Goal: Transaction & Acquisition: Purchase product/service

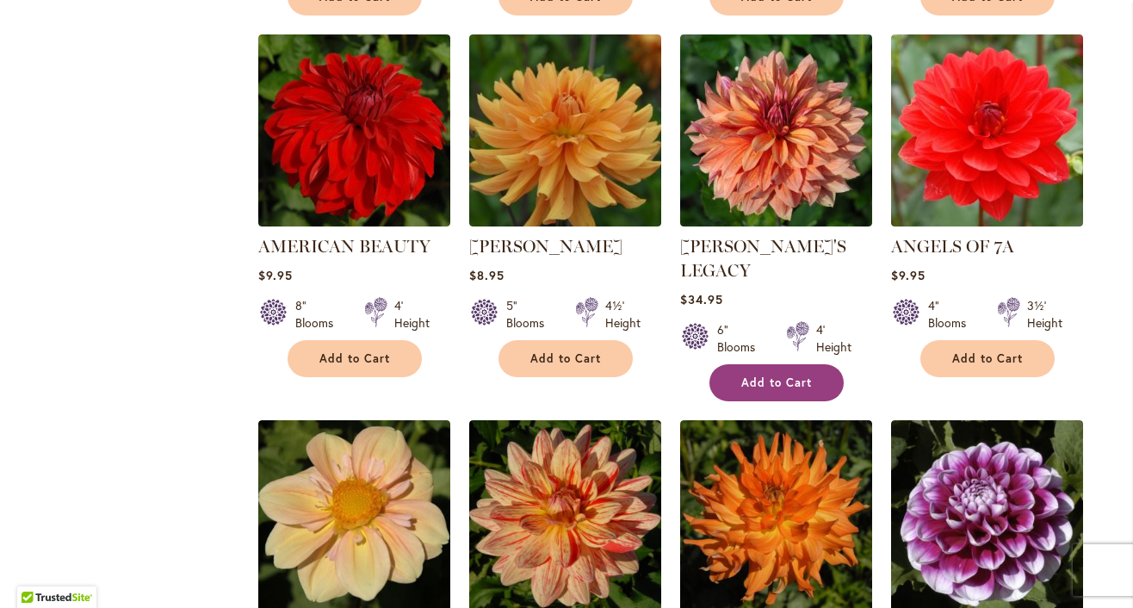
scroll to position [1456, 0]
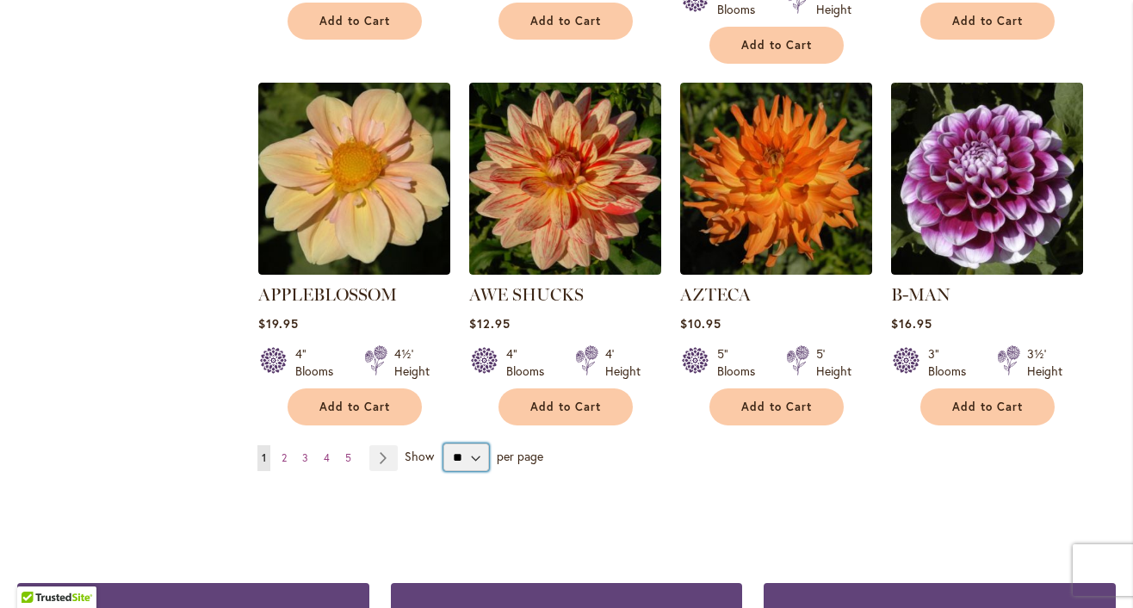
select select "**"
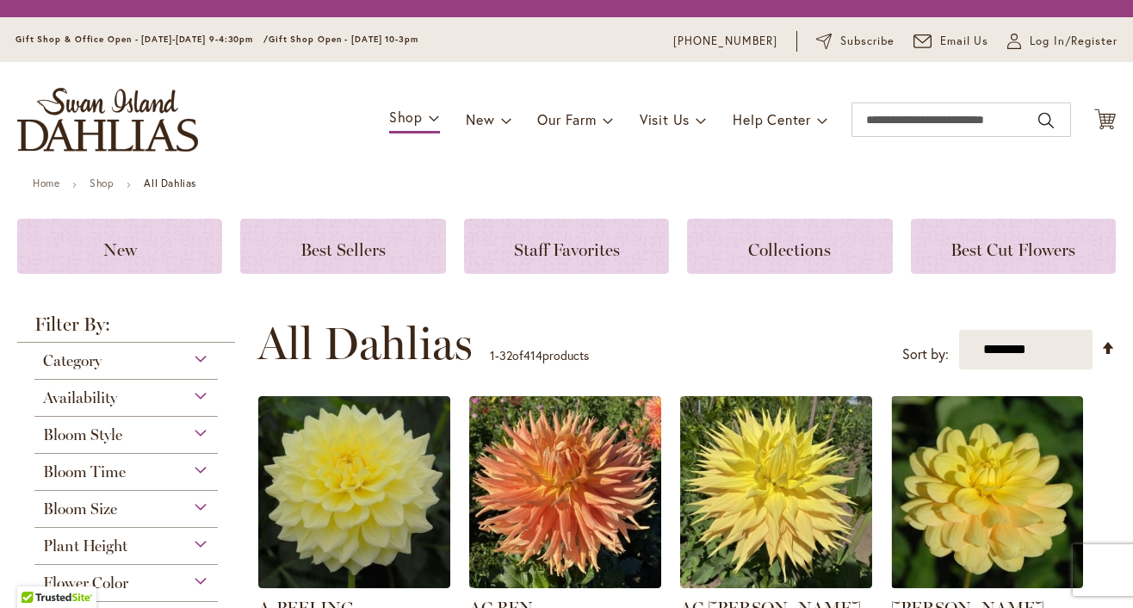
scroll to position [351, 0]
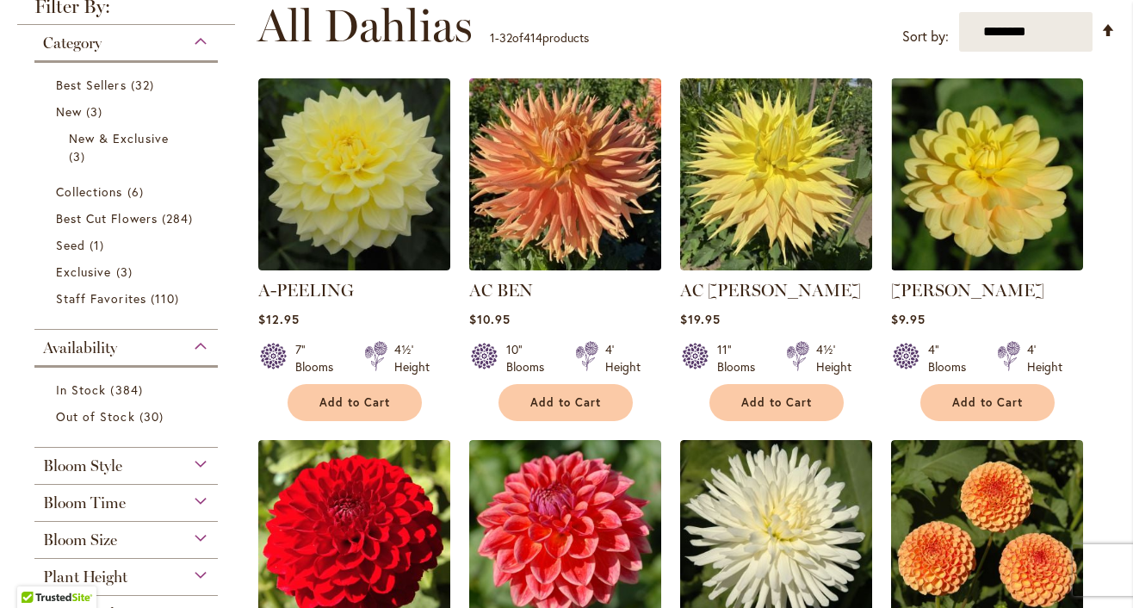
click at [538, 214] on img at bounding box center [564, 174] width 201 height 201
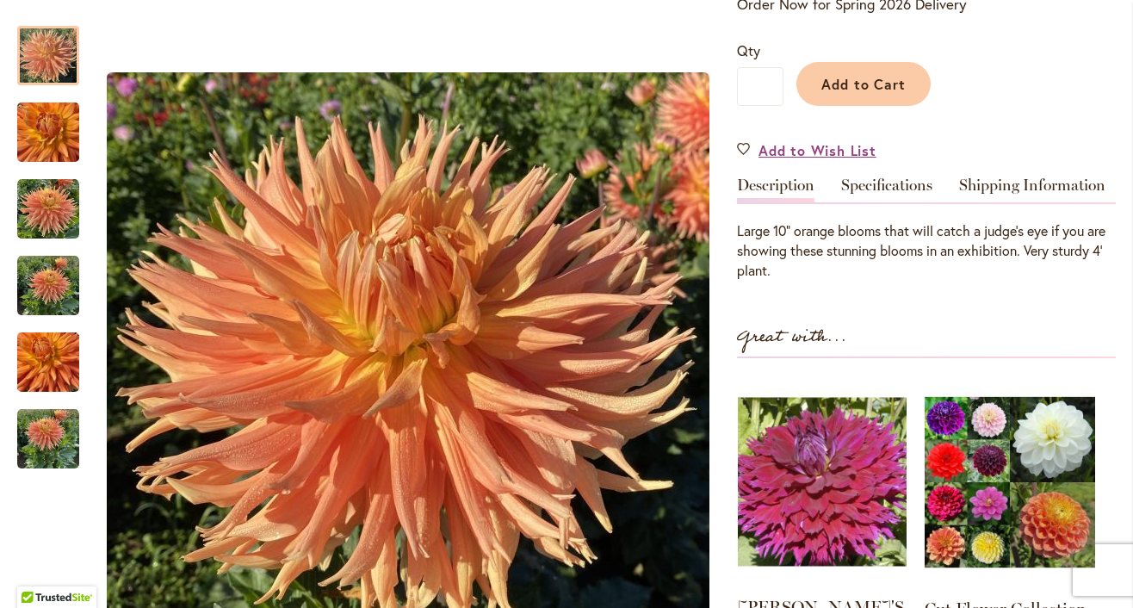
scroll to position [528, 0]
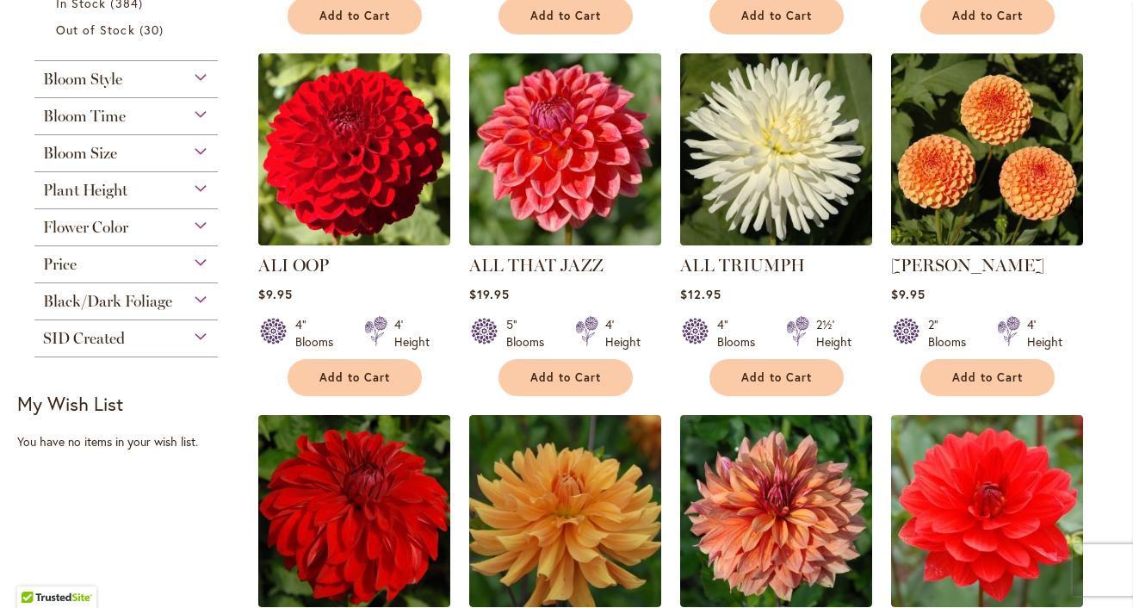
scroll to position [876, 0]
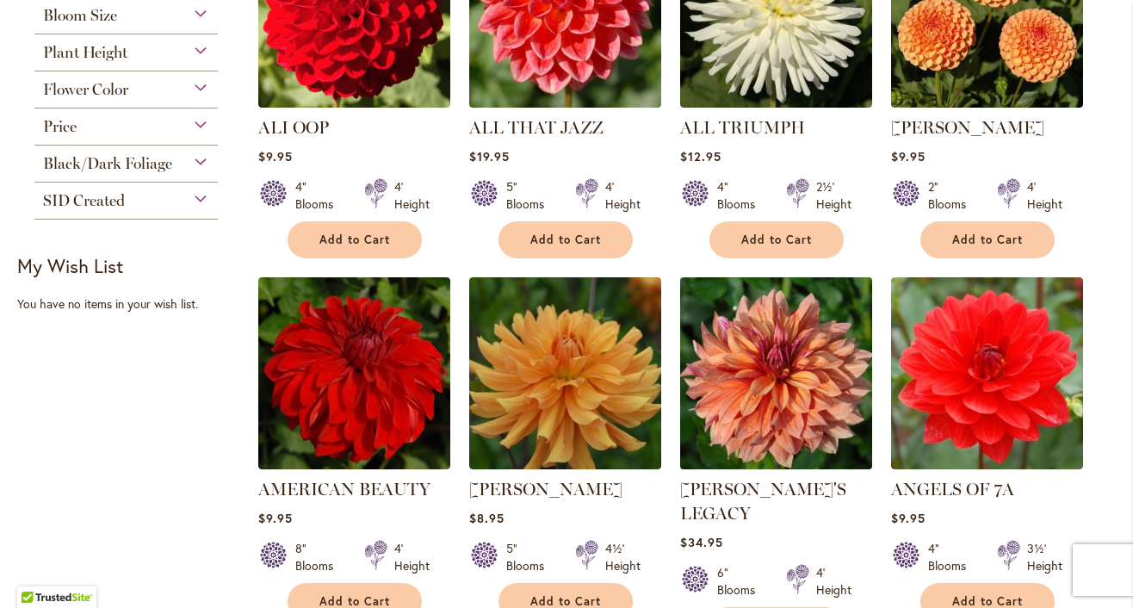
click at [767, 414] on img at bounding box center [775, 373] width 201 height 201
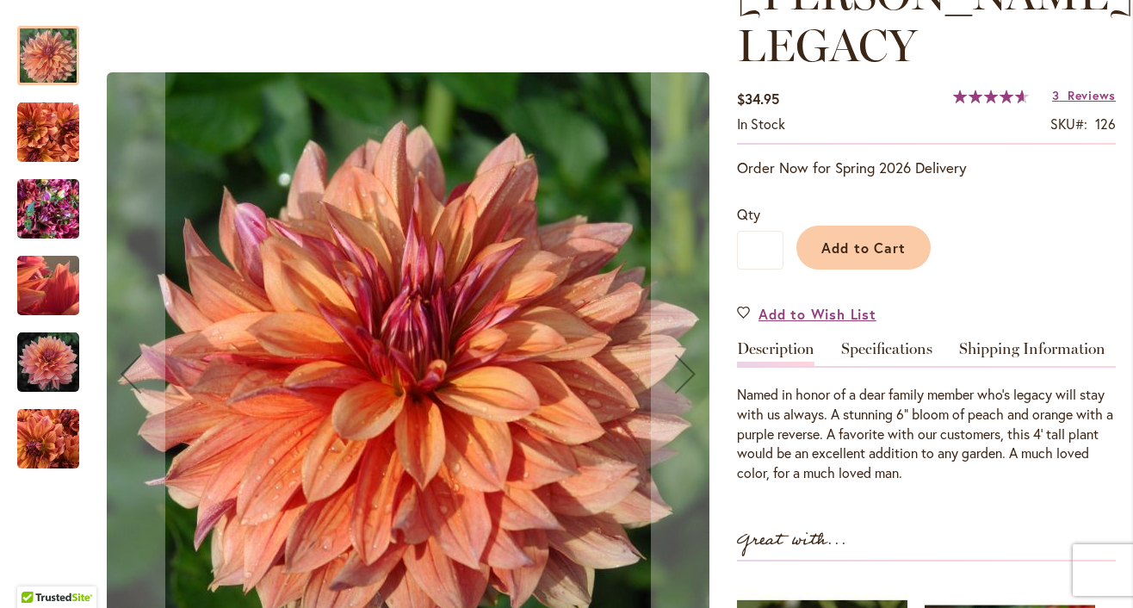
scroll to position [249, 0]
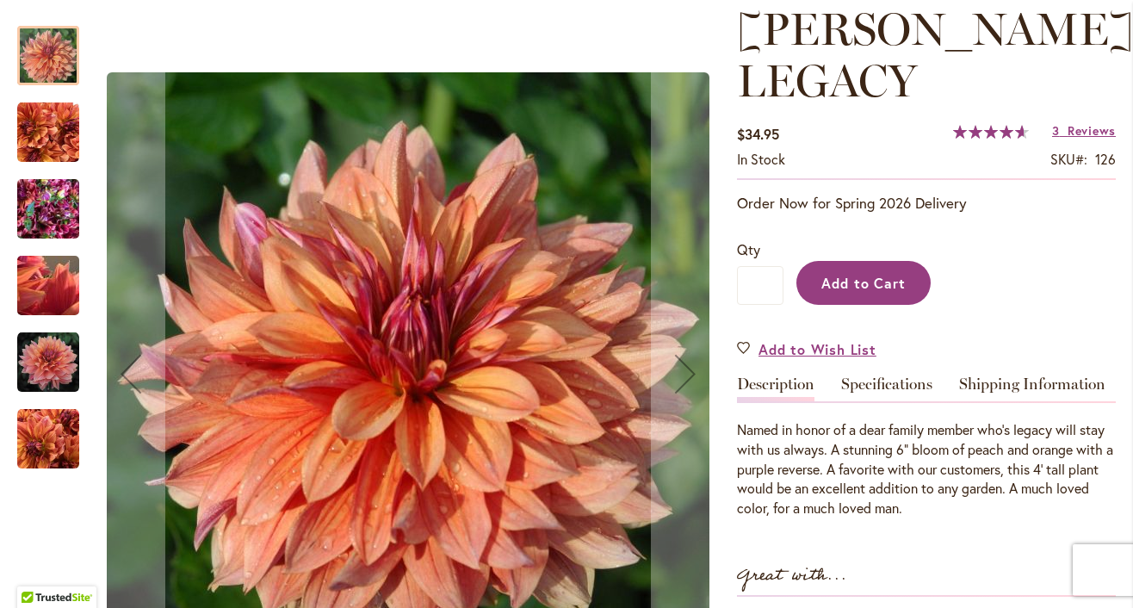
click at [871, 261] on button "Add to Cart" at bounding box center [863, 283] width 134 height 44
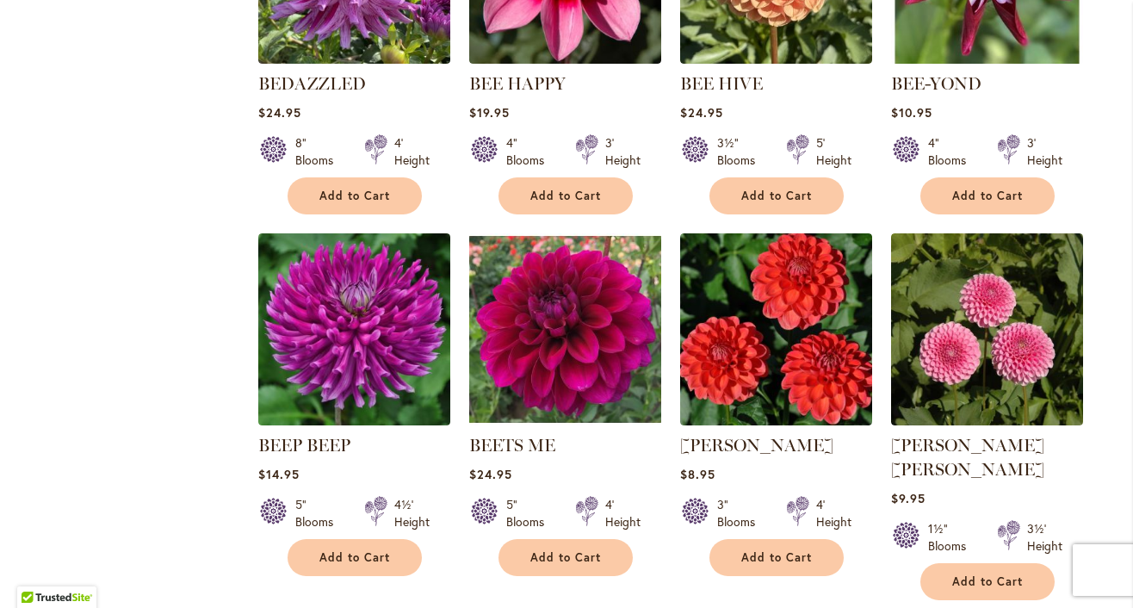
scroll to position [2866, 0]
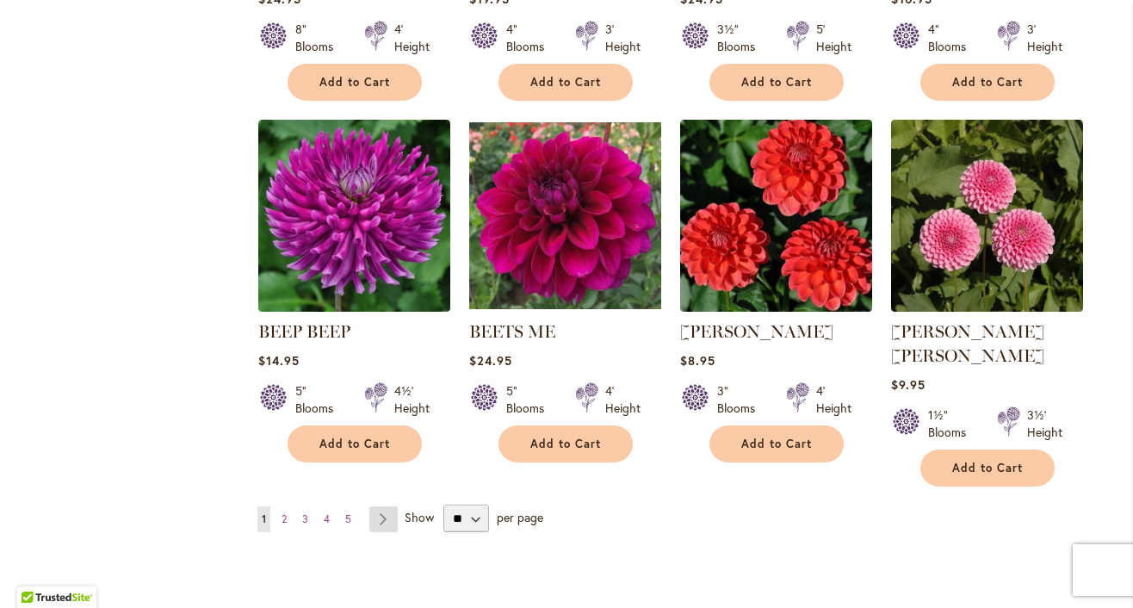
click at [381, 506] on link "Page Next" at bounding box center [383, 519] width 28 height 26
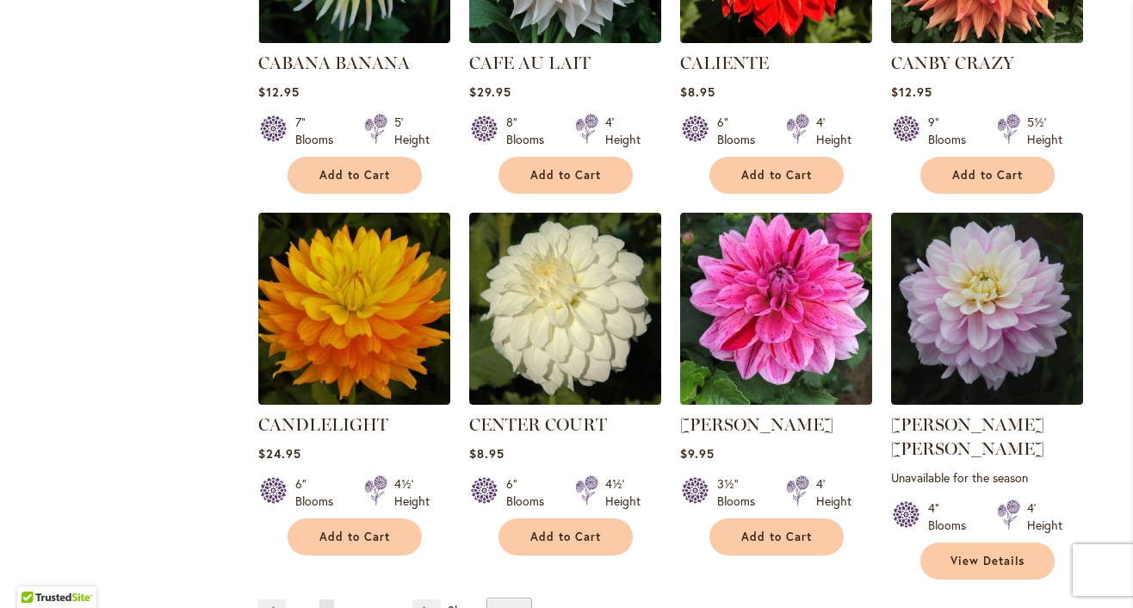
scroll to position [2977, 0]
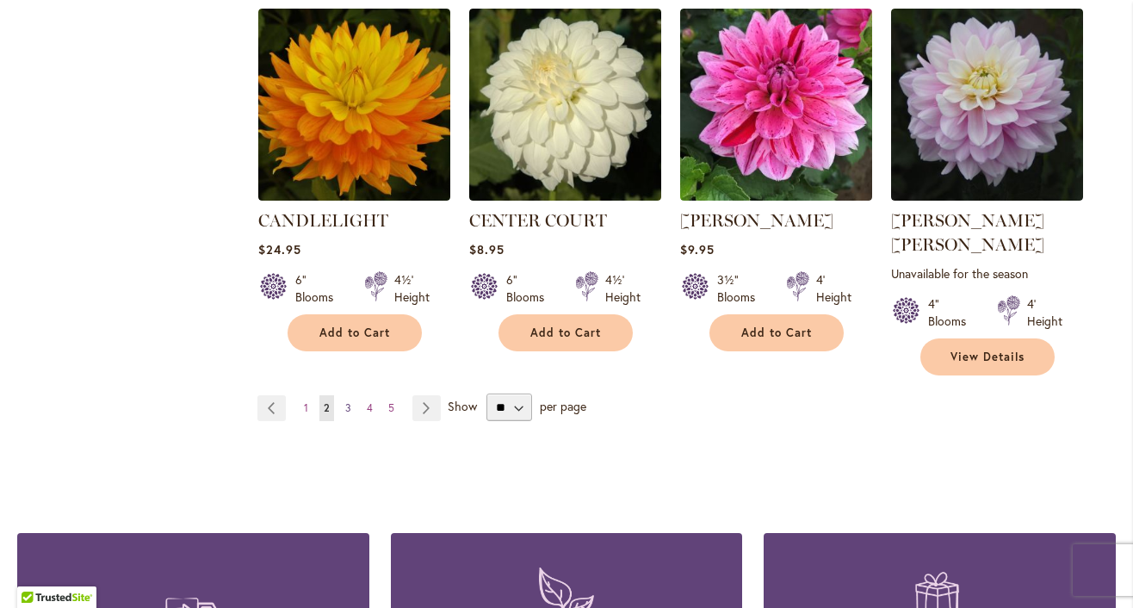
click at [347, 411] on span "3" at bounding box center [348, 407] width 6 height 13
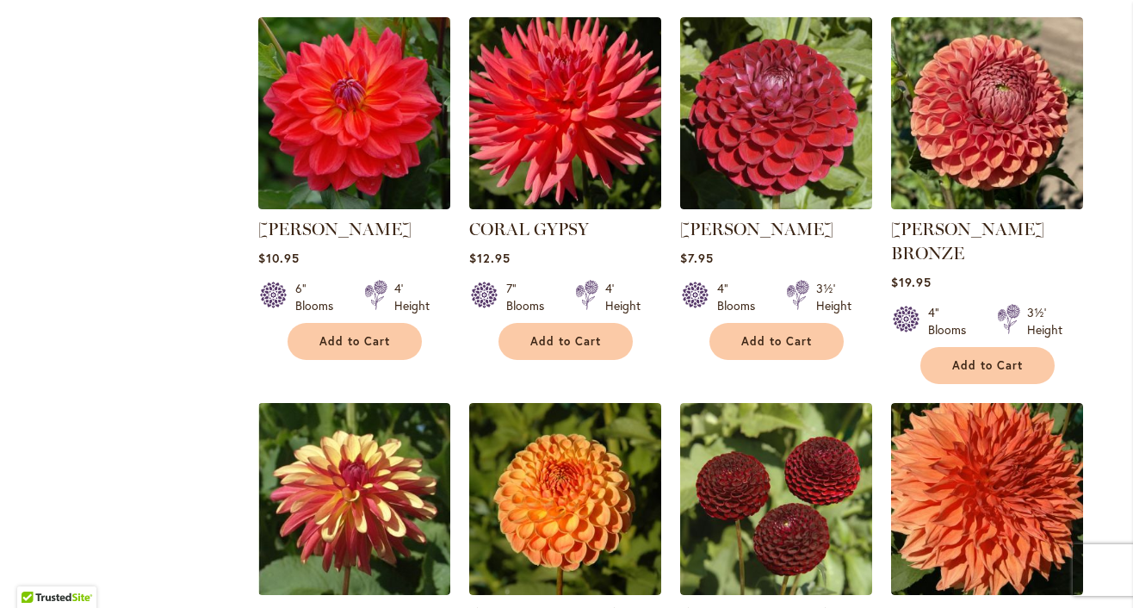
scroll to position [1991, 0]
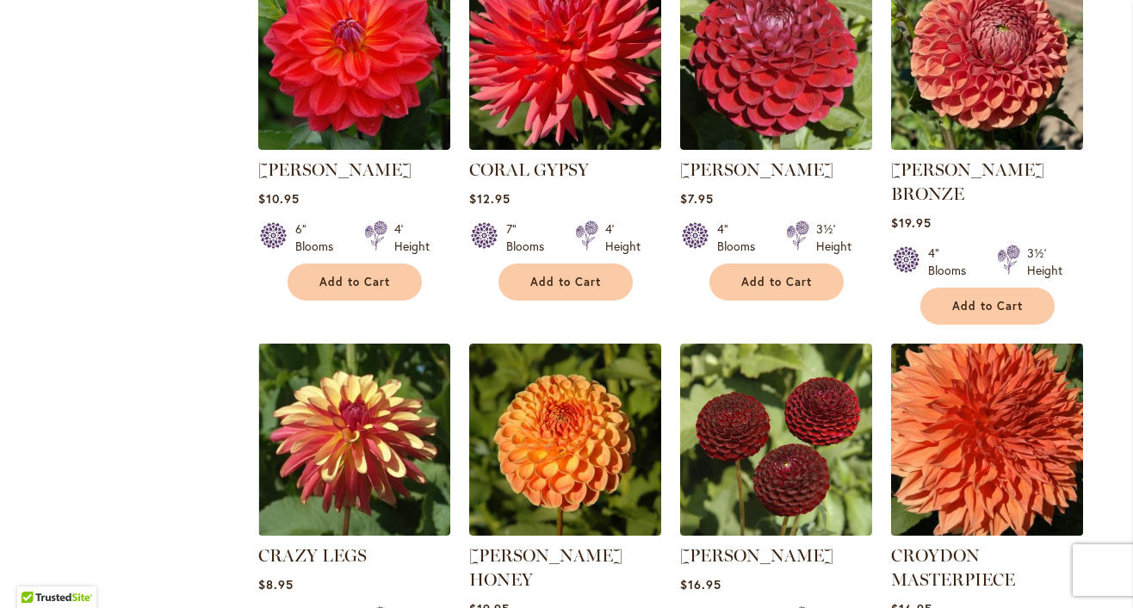
click at [964, 375] on img at bounding box center [986, 439] width 201 height 201
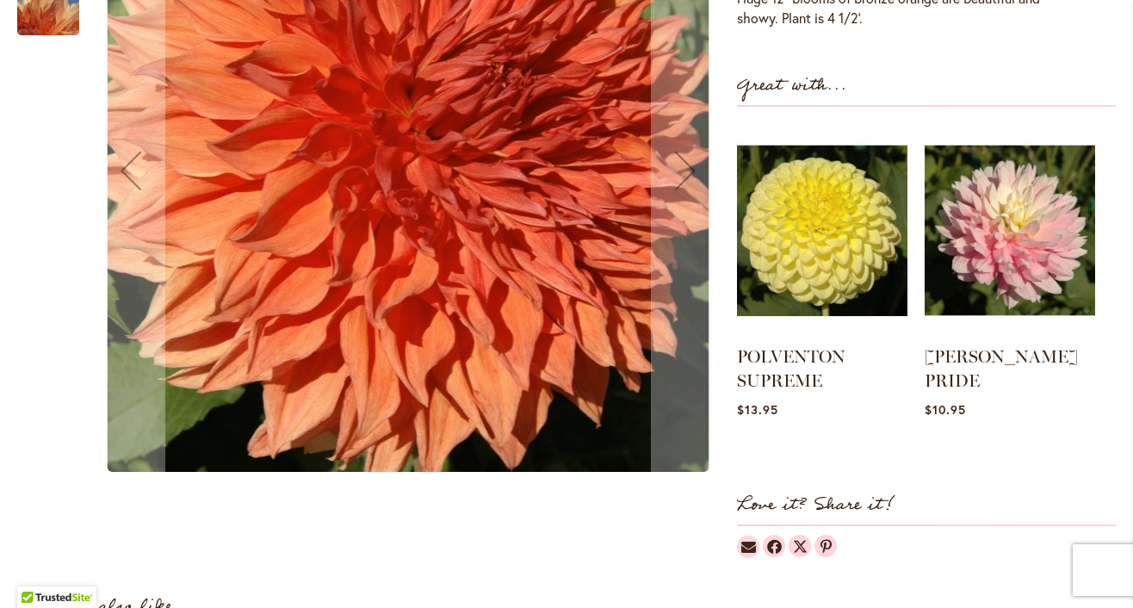
scroll to position [113, 0]
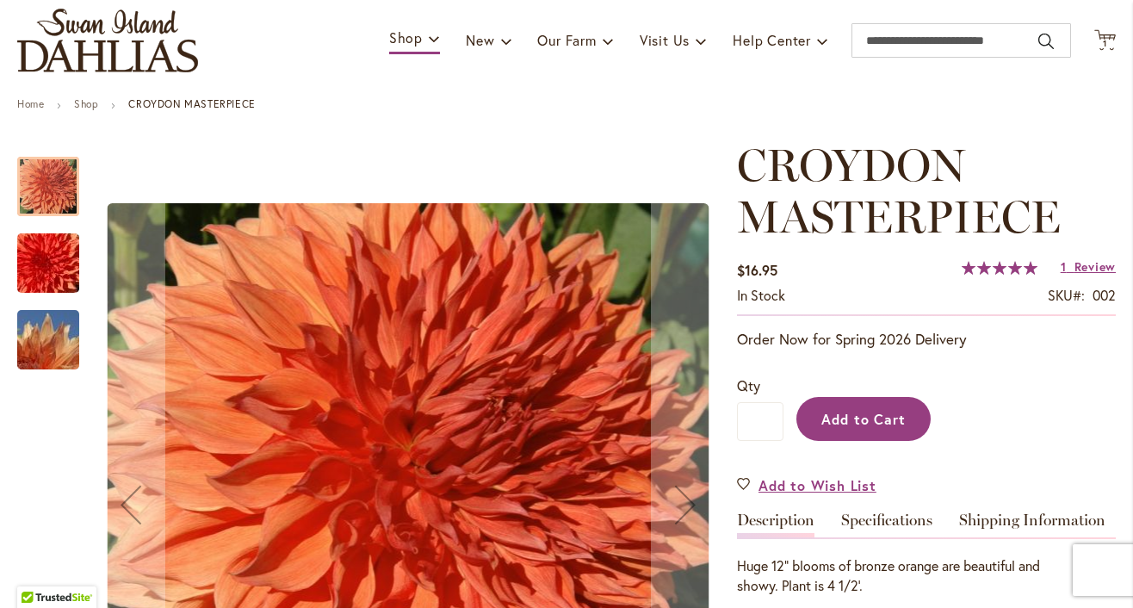
click at [895, 428] on span "Add to Cart" at bounding box center [863, 419] width 85 height 18
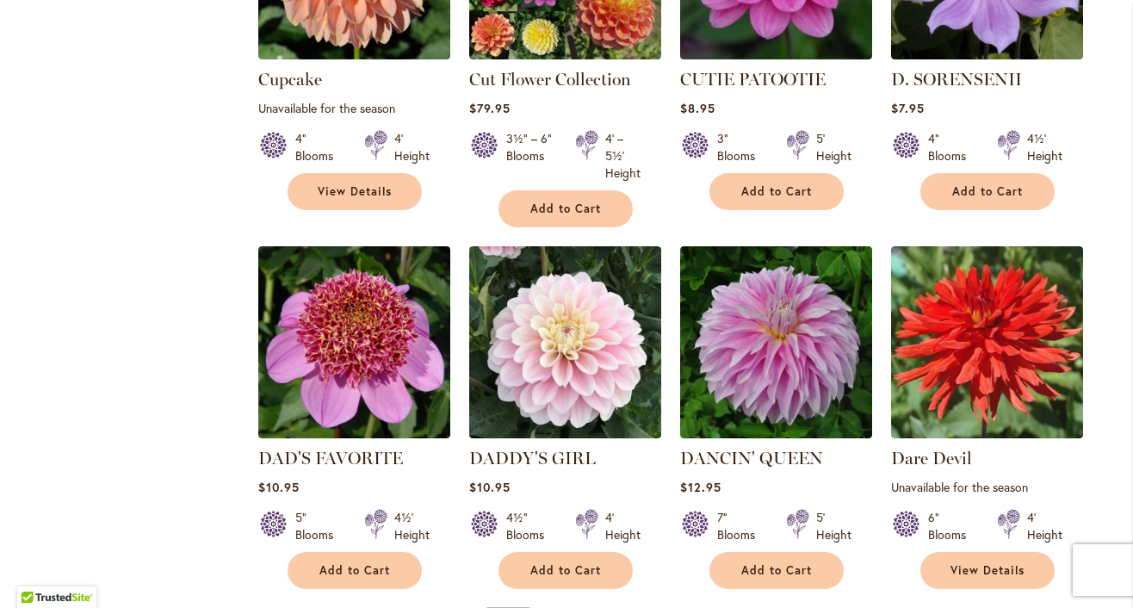
scroll to position [2925, 0]
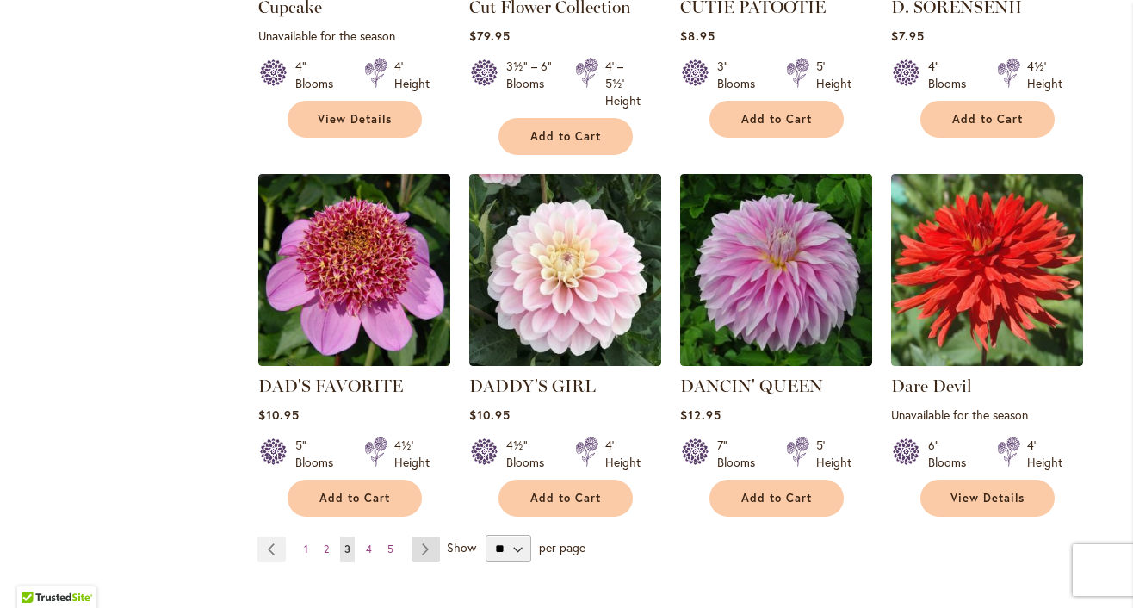
click at [431, 536] on link "Page Next" at bounding box center [426, 549] width 28 height 26
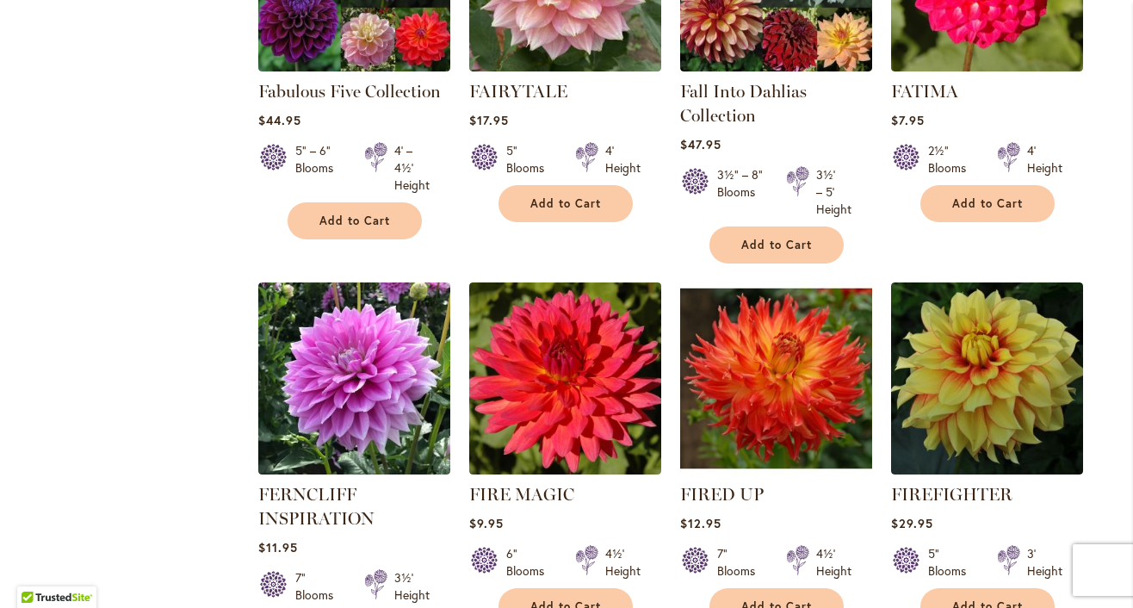
scroll to position [3049, 0]
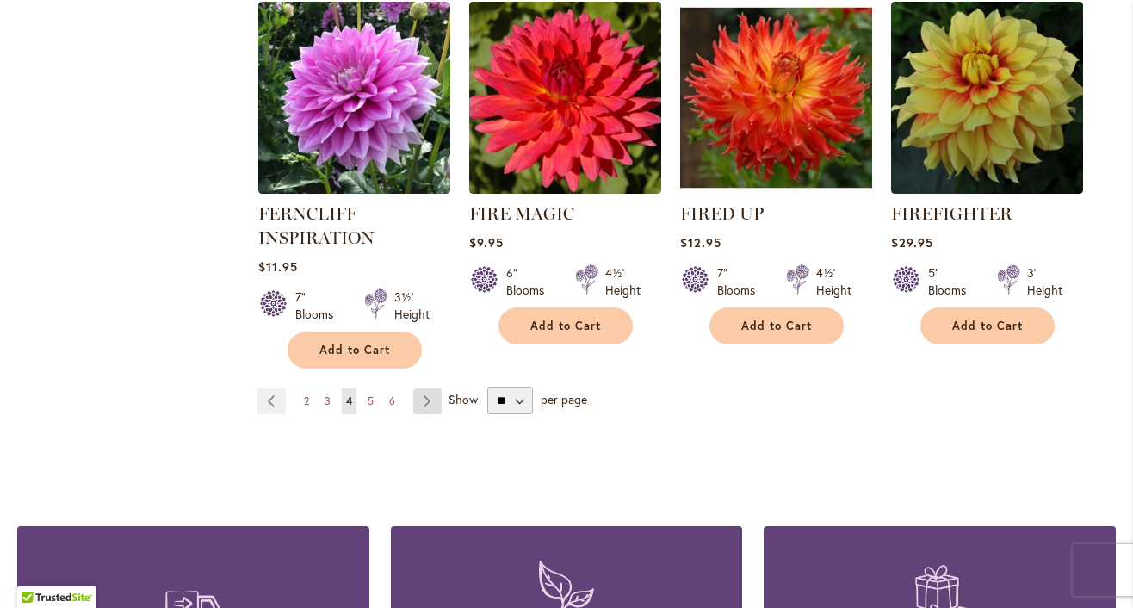
click at [425, 388] on link "Page Next" at bounding box center [427, 401] width 28 height 26
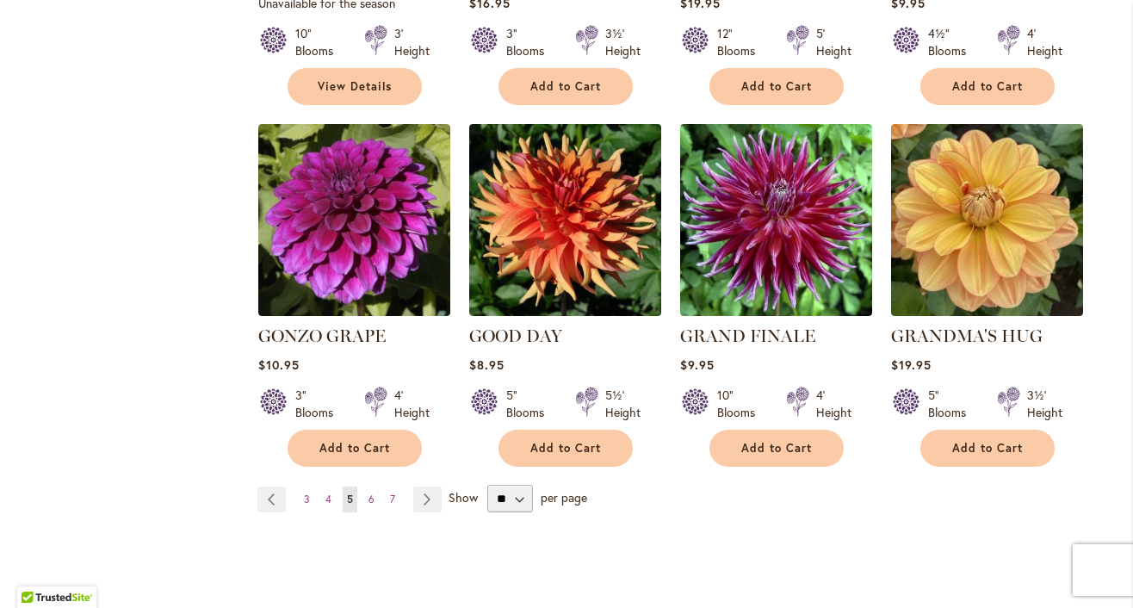
scroll to position [3070, 0]
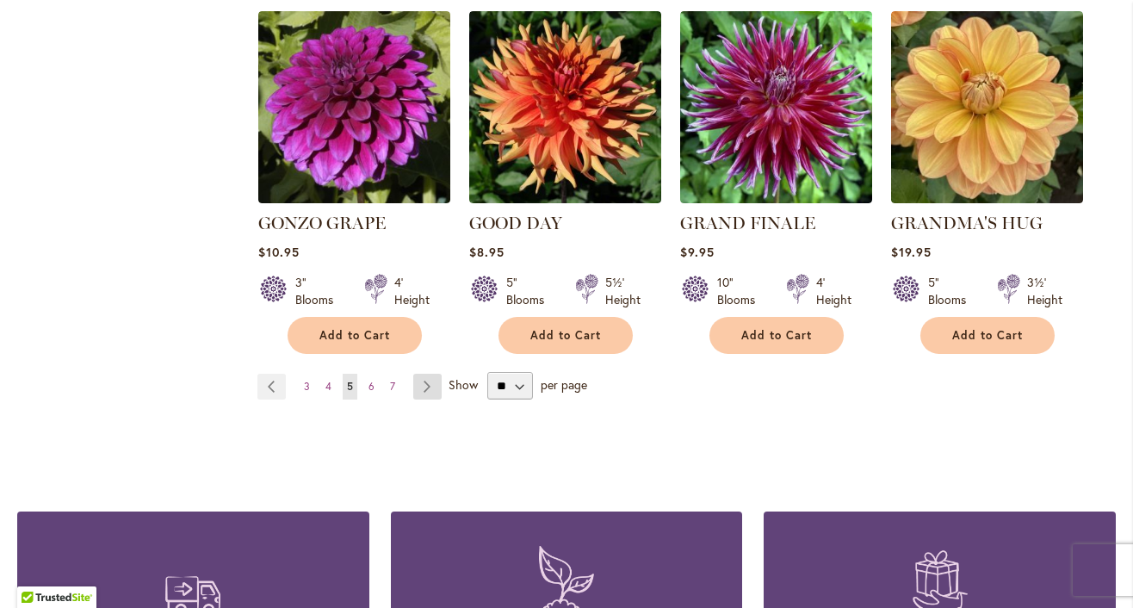
click at [429, 374] on link "Page Next" at bounding box center [427, 387] width 28 height 26
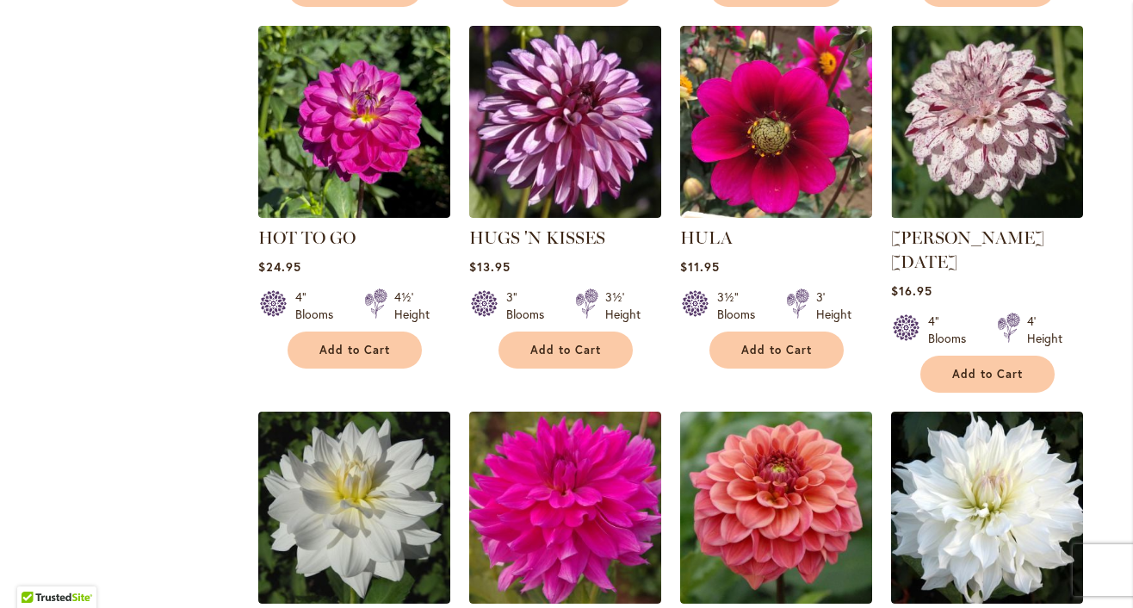
scroll to position [2998, 0]
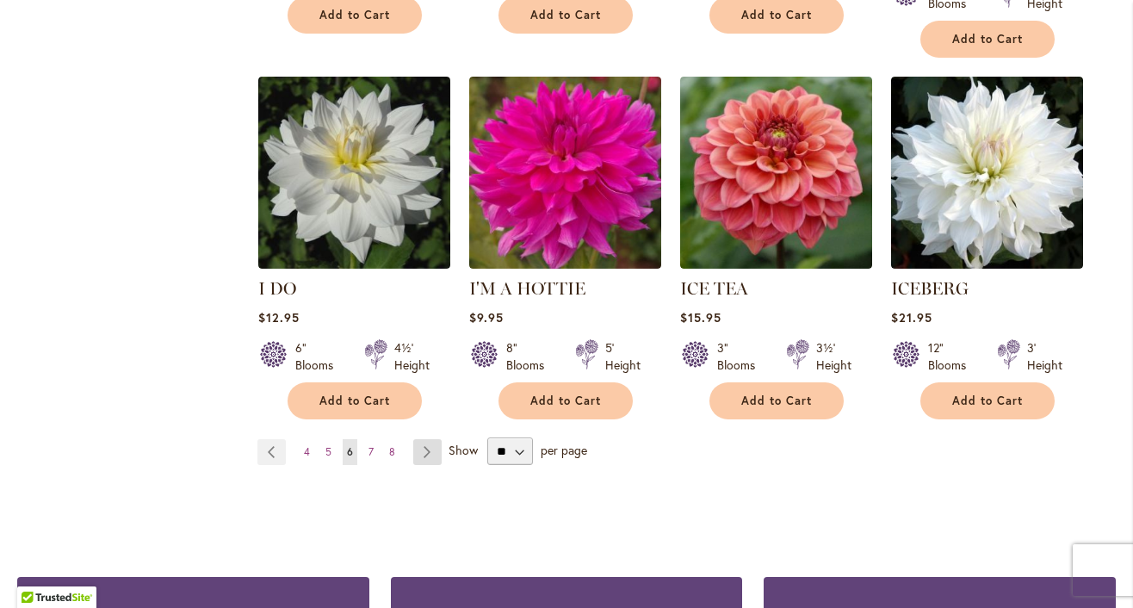
click at [427, 455] on link "Page Next" at bounding box center [427, 452] width 28 height 26
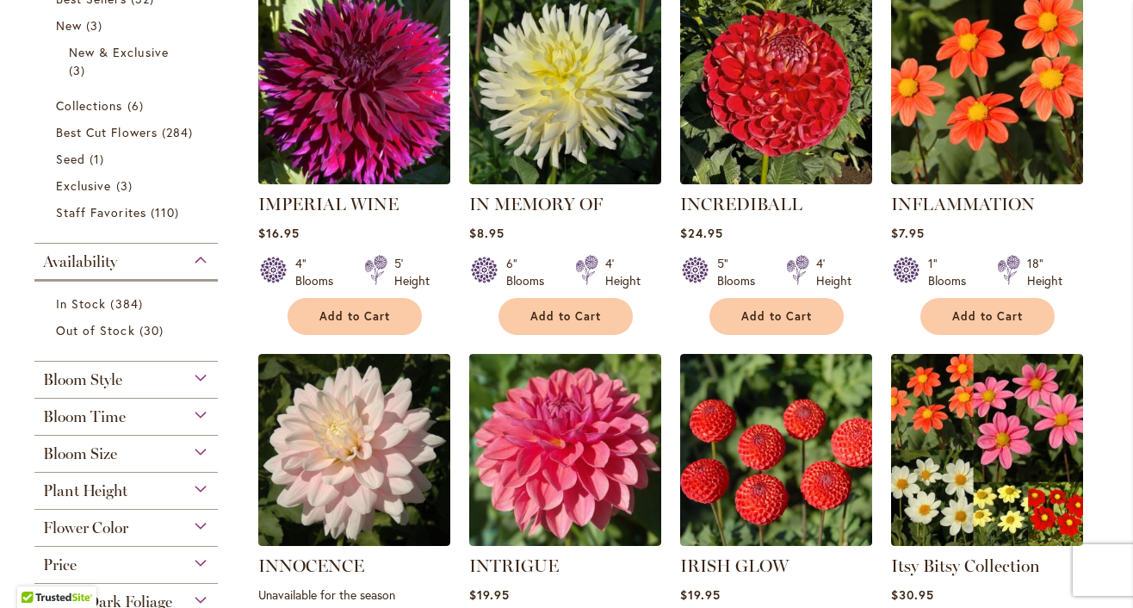
scroll to position [307, 0]
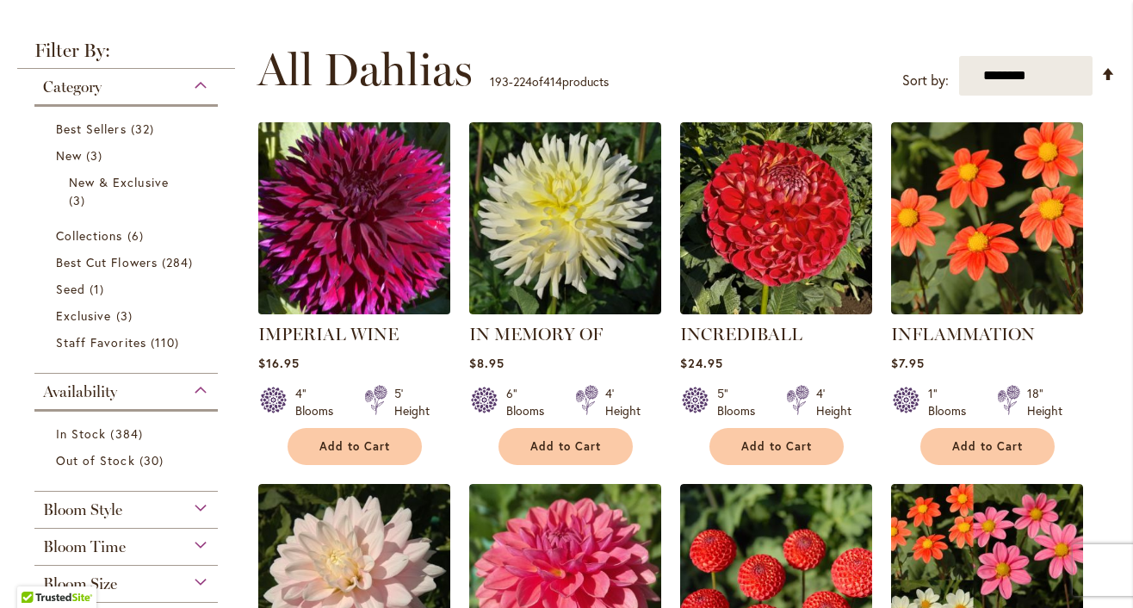
click at [397, 245] on img at bounding box center [353, 218] width 201 height 201
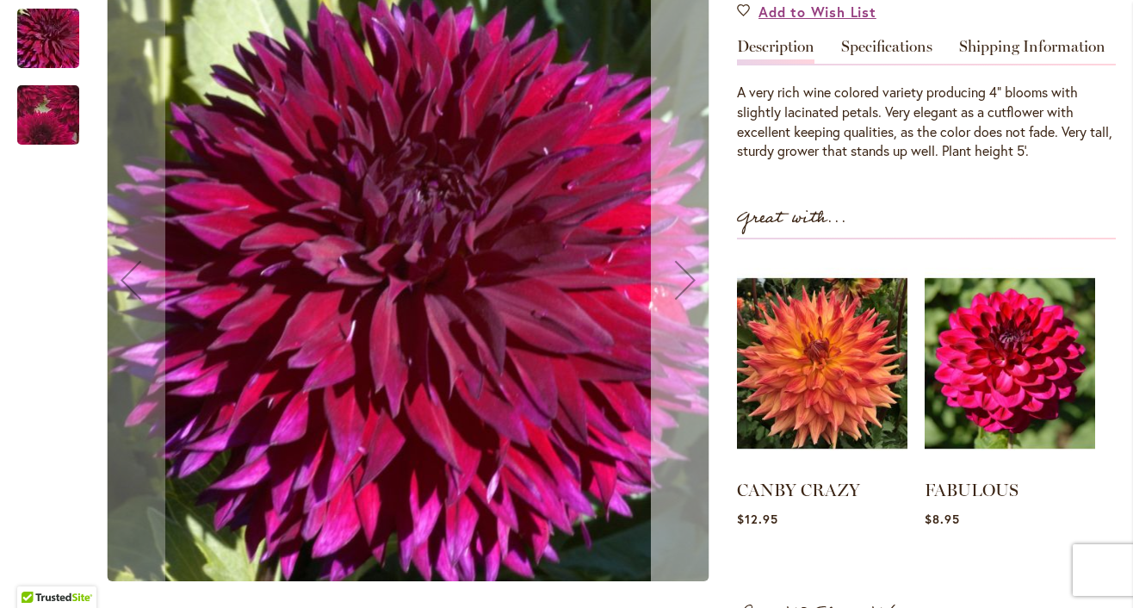
scroll to position [350, 0]
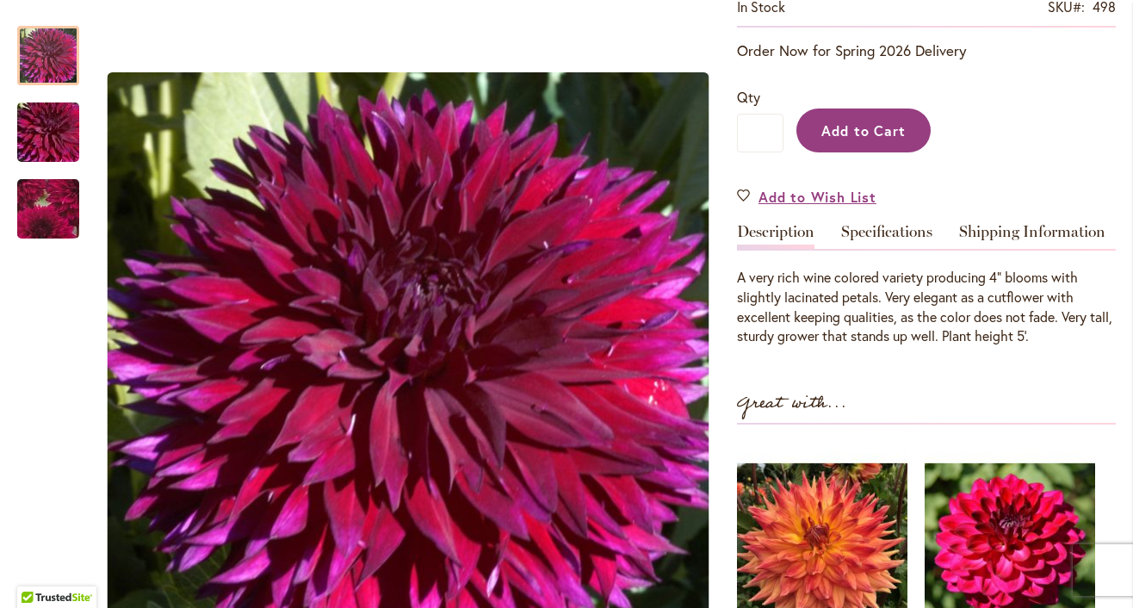
click at [865, 144] on button "Add to Cart" at bounding box center [863, 130] width 134 height 44
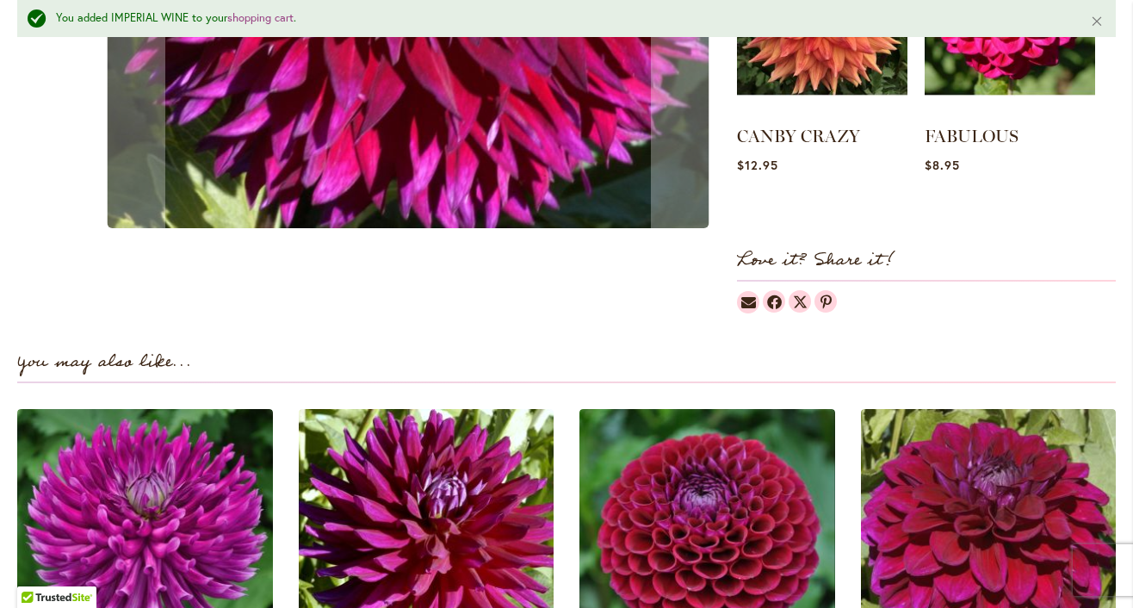
scroll to position [1081, 0]
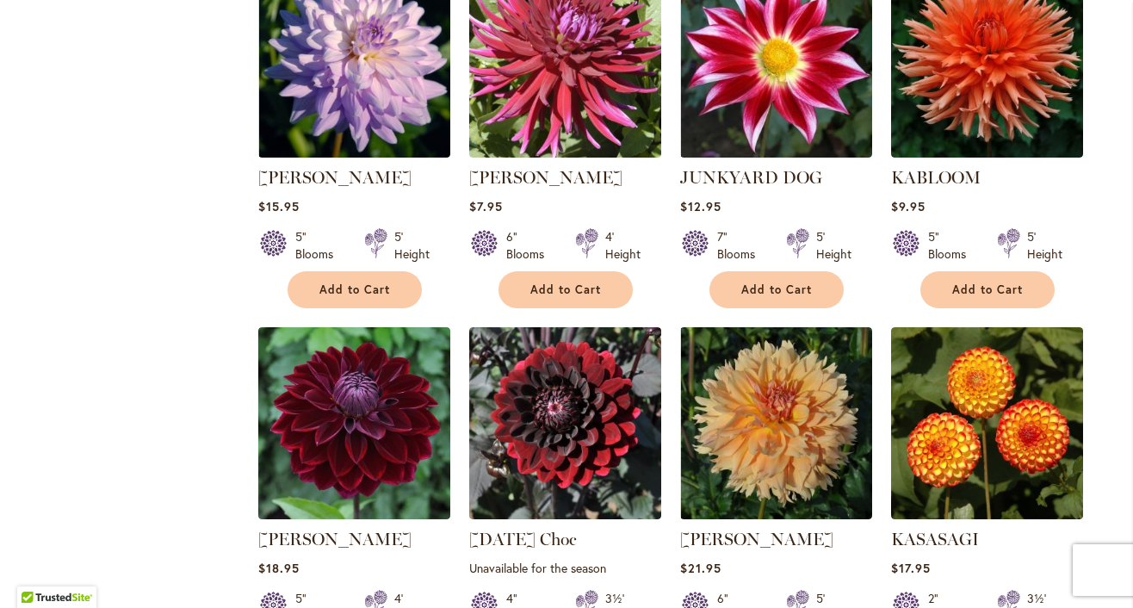
scroll to position [2087, 0]
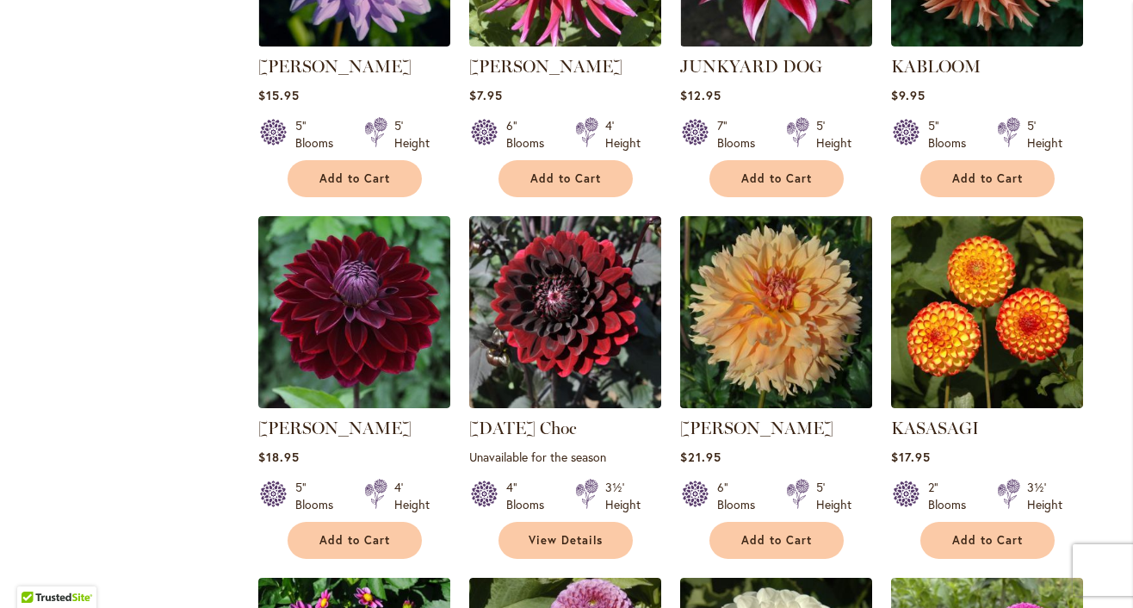
click at [756, 328] on img at bounding box center [775, 312] width 201 height 201
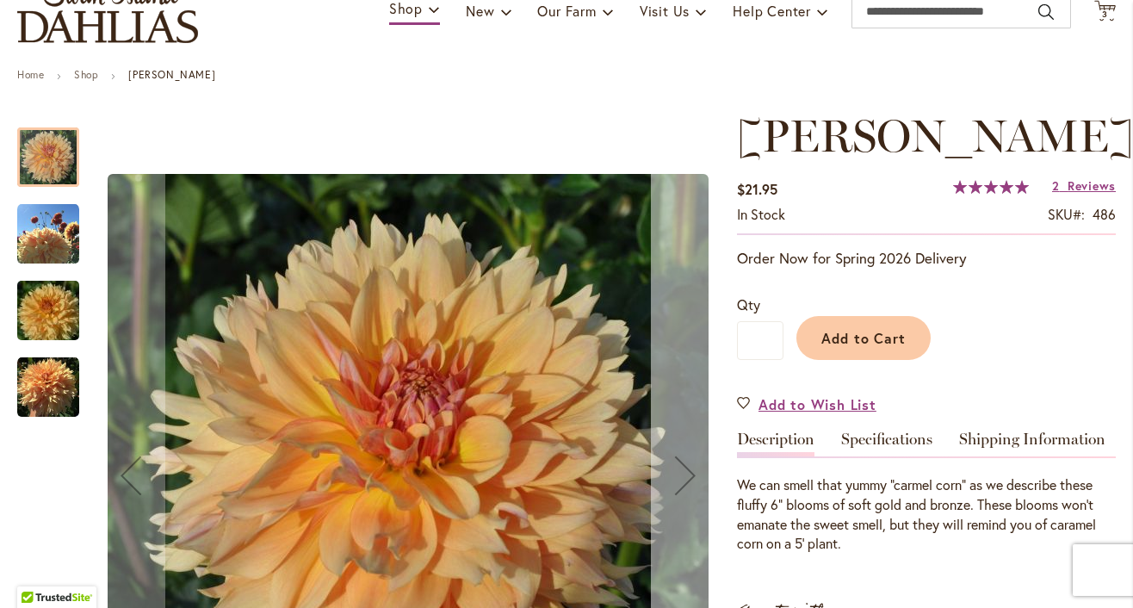
scroll to position [164, 0]
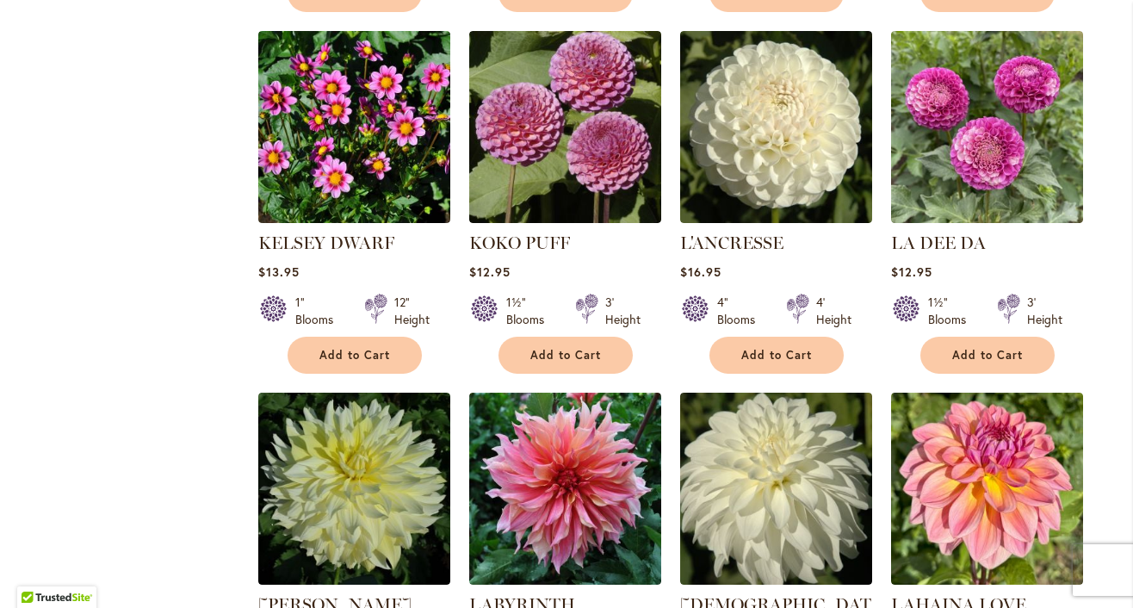
scroll to position [2757, 0]
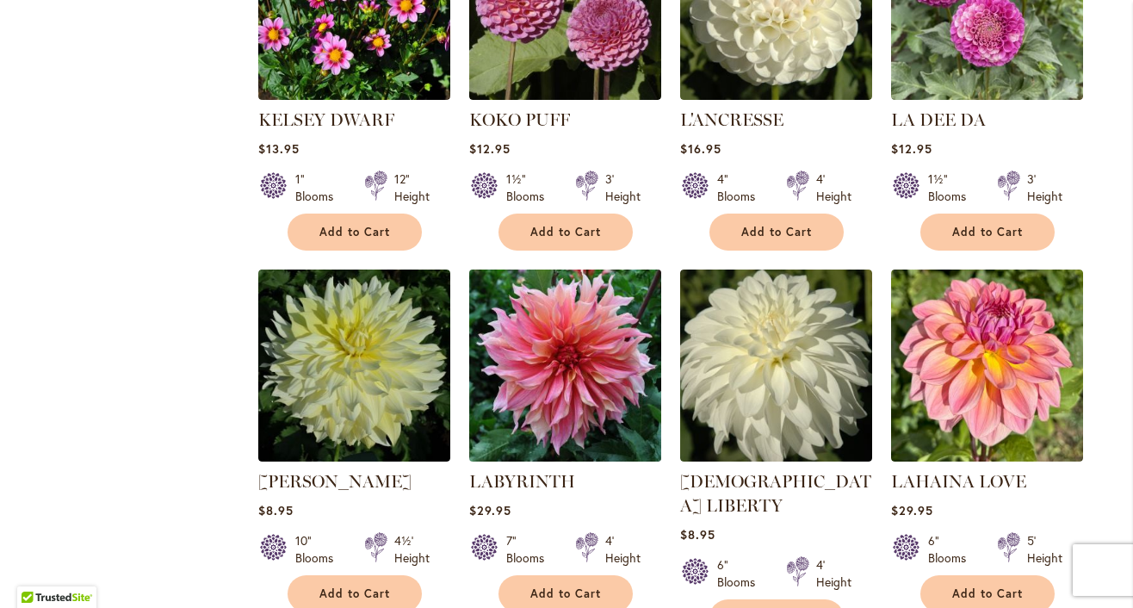
click at [577, 373] on img at bounding box center [564, 365] width 201 height 201
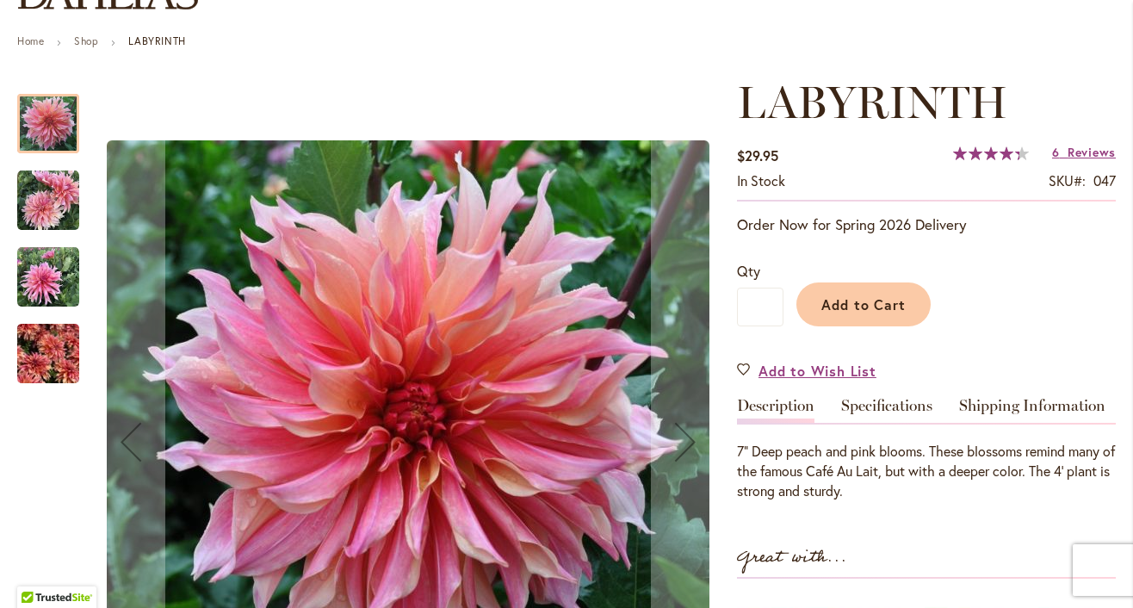
scroll to position [203, 0]
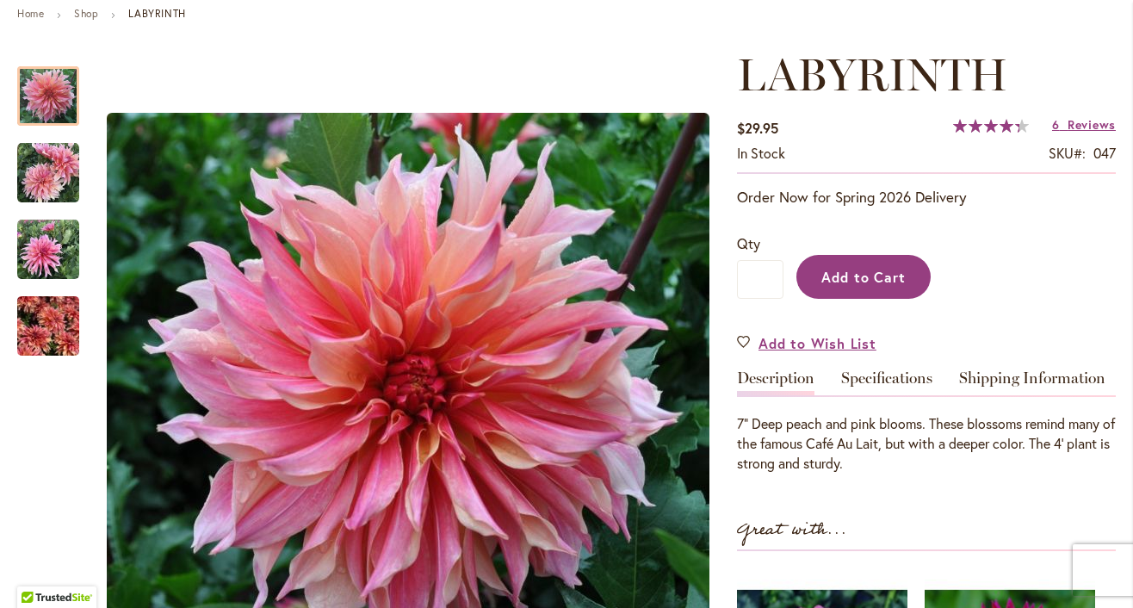
click at [886, 286] on span "Add to Cart" at bounding box center [863, 277] width 85 height 18
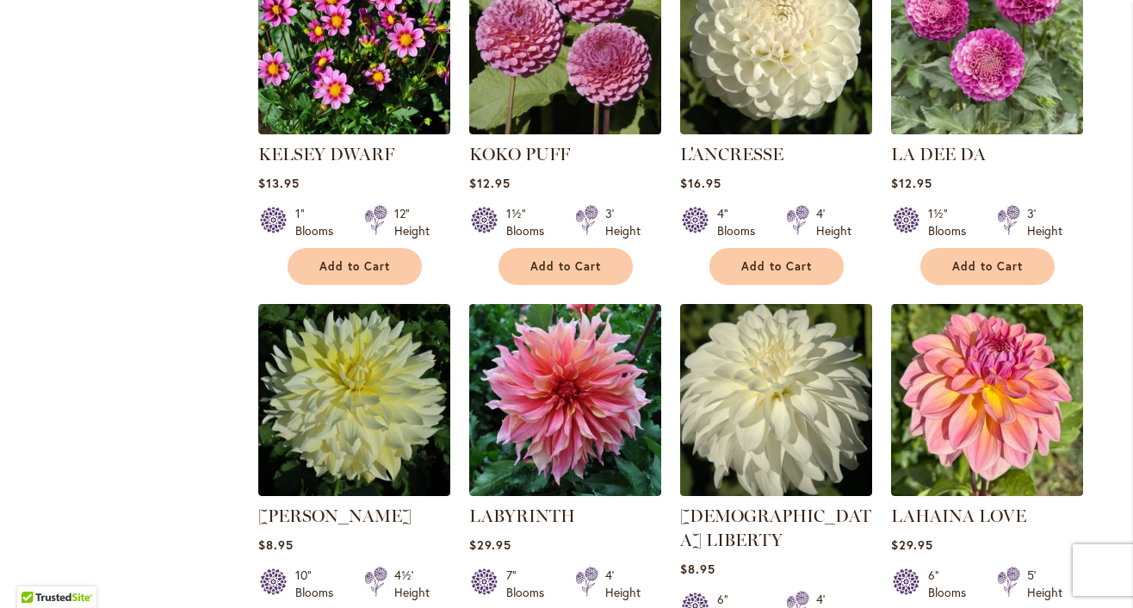
scroll to position [2788, 0]
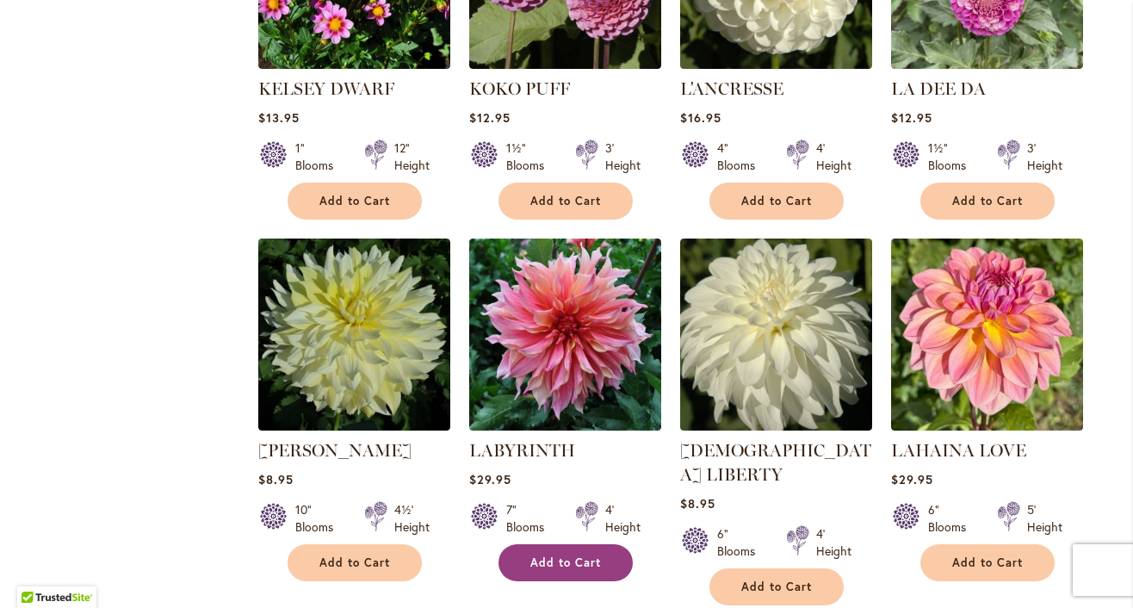
click at [574, 555] on span "Add to Cart" at bounding box center [565, 562] width 71 height 15
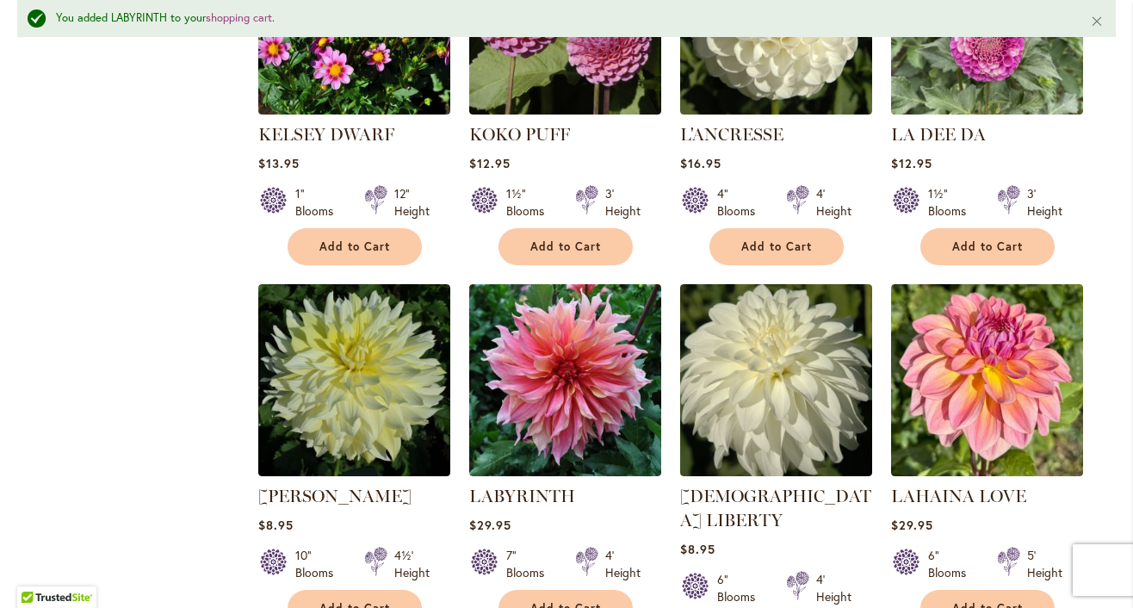
scroll to position [3090, 0]
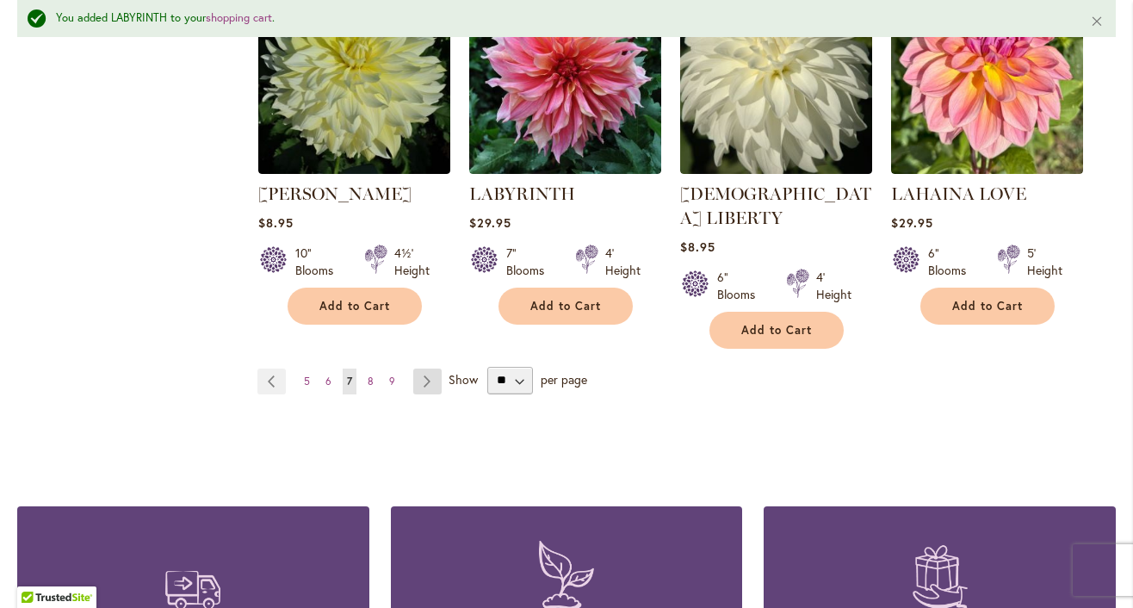
click at [430, 369] on link "Page Next" at bounding box center [427, 382] width 28 height 26
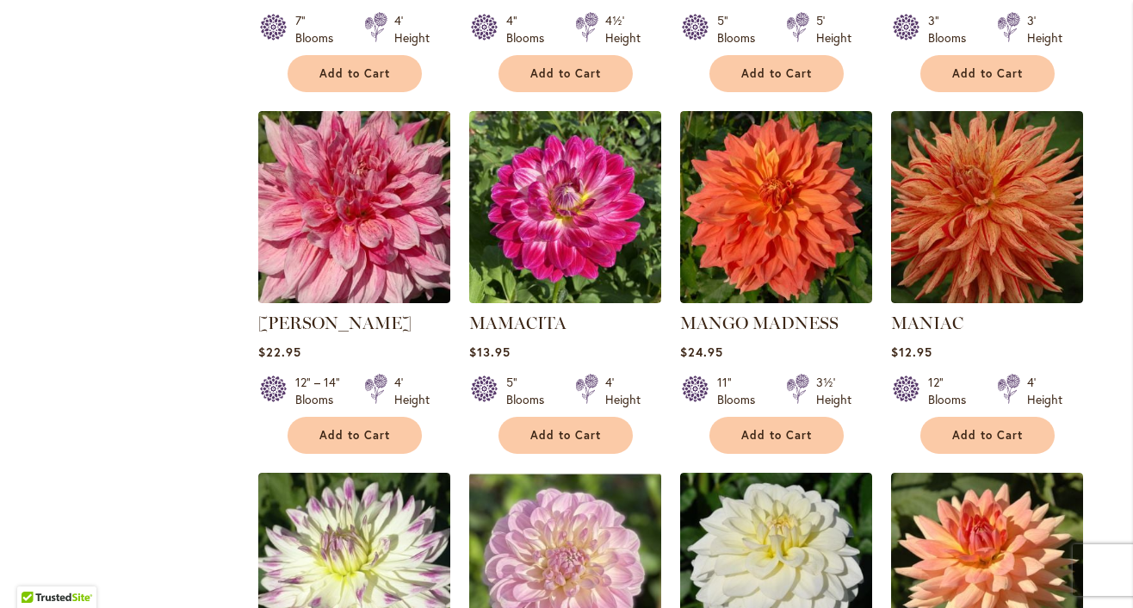
scroll to position [2846, 0]
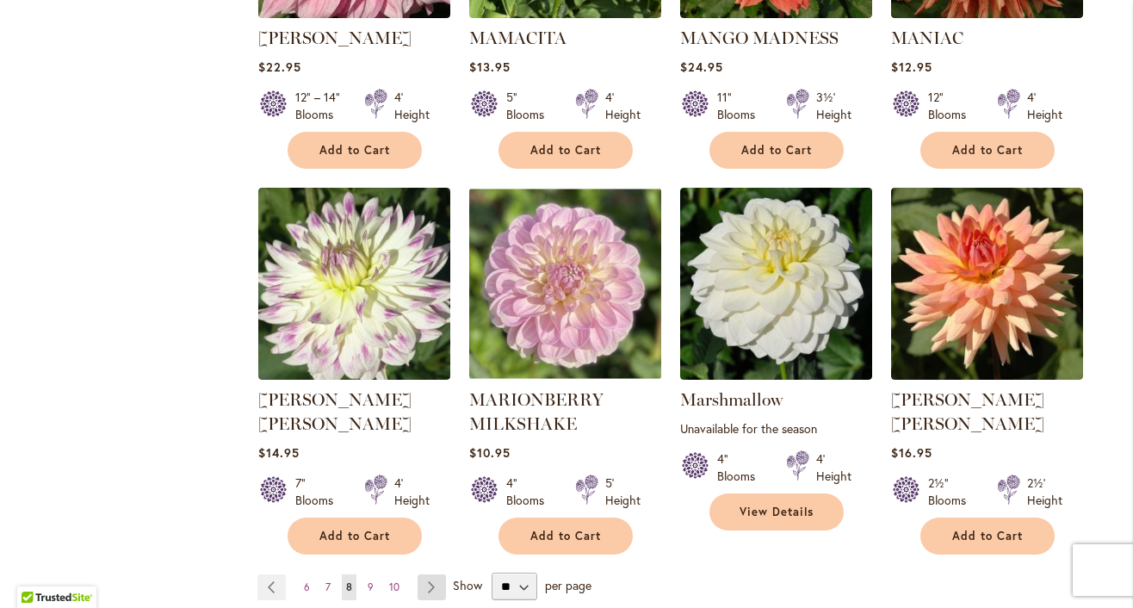
click at [432, 574] on link "Page Next" at bounding box center [432, 587] width 28 height 26
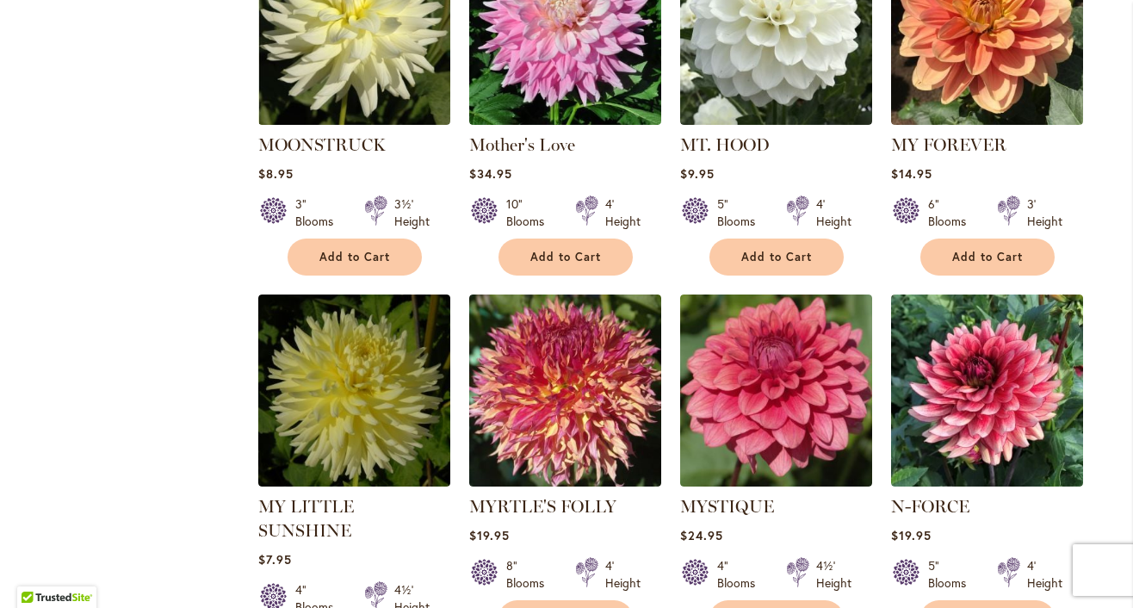
scroll to position [2004, 0]
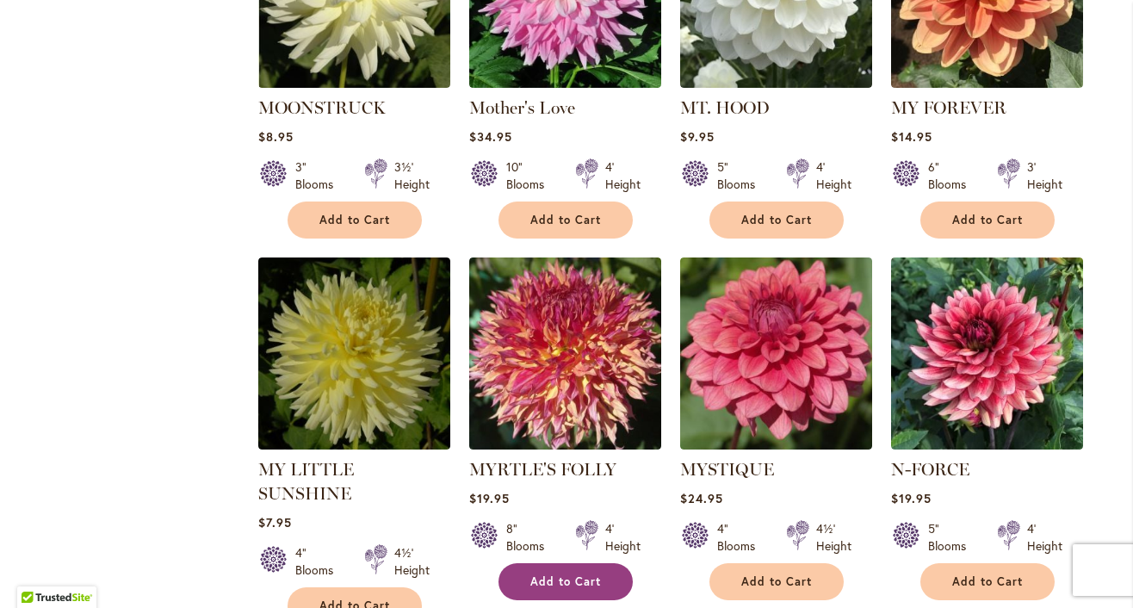
click at [548, 566] on button "Add to Cart" at bounding box center [566, 581] width 134 height 37
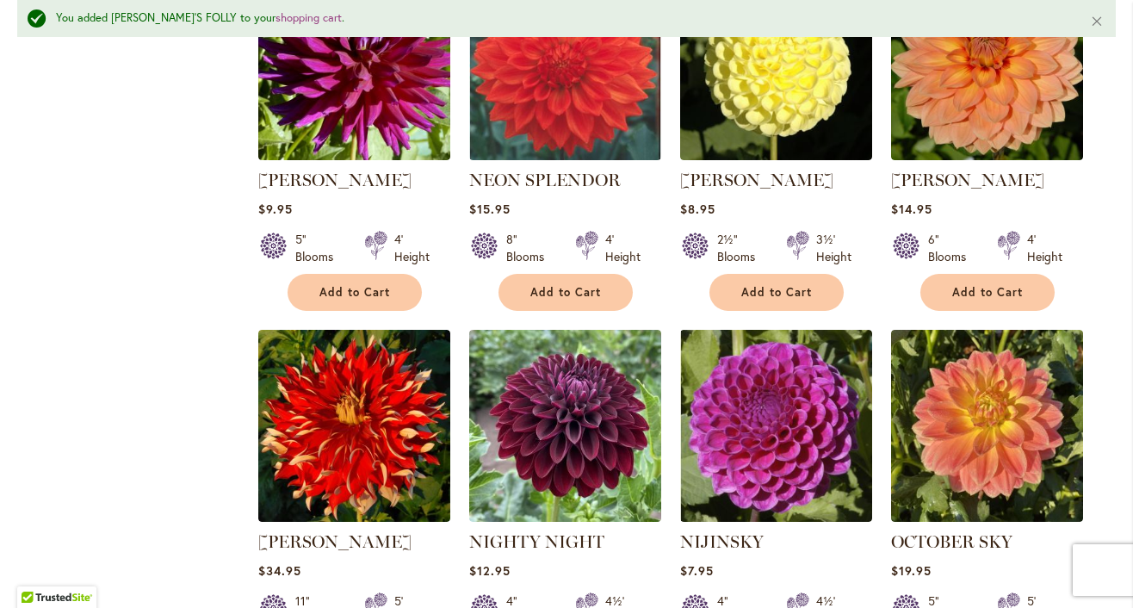
scroll to position [3031, 0]
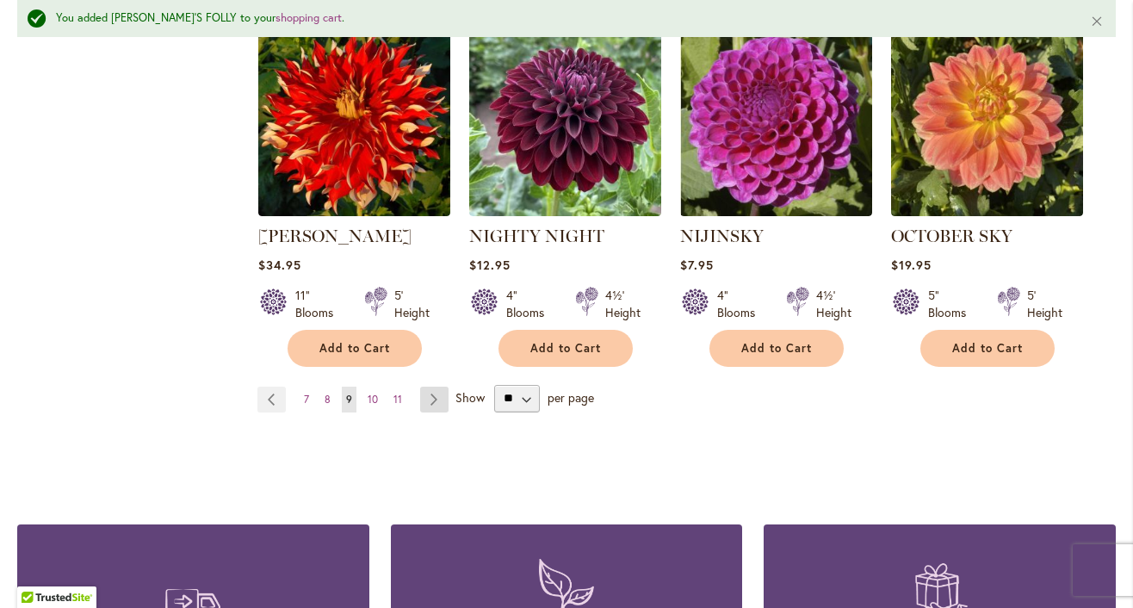
click at [446, 387] on link "Page Next" at bounding box center [434, 400] width 28 height 26
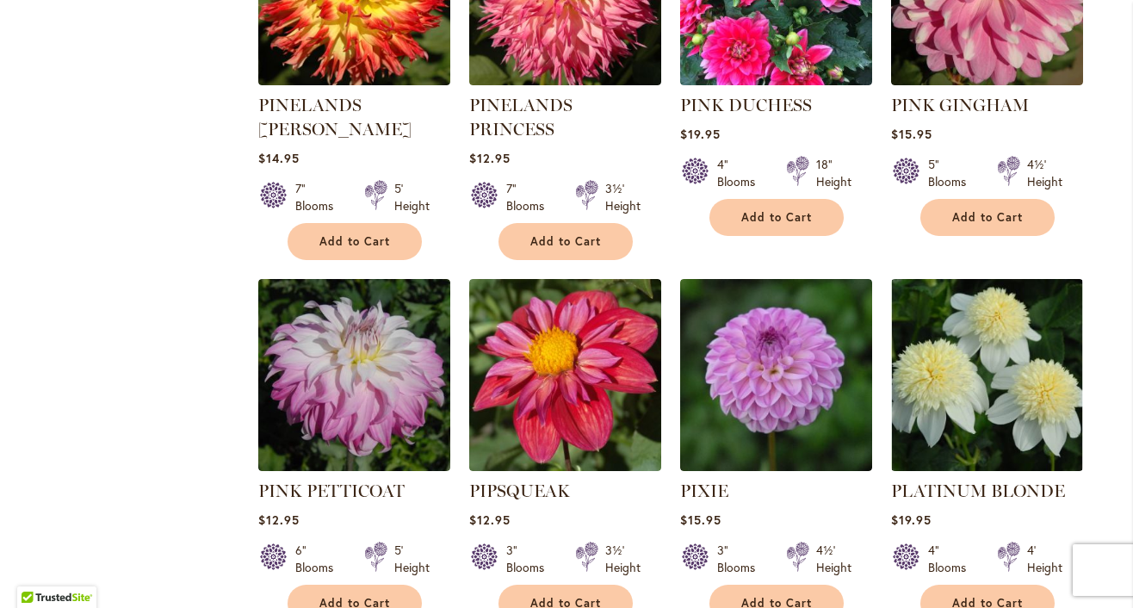
scroll to position [2952, 0]
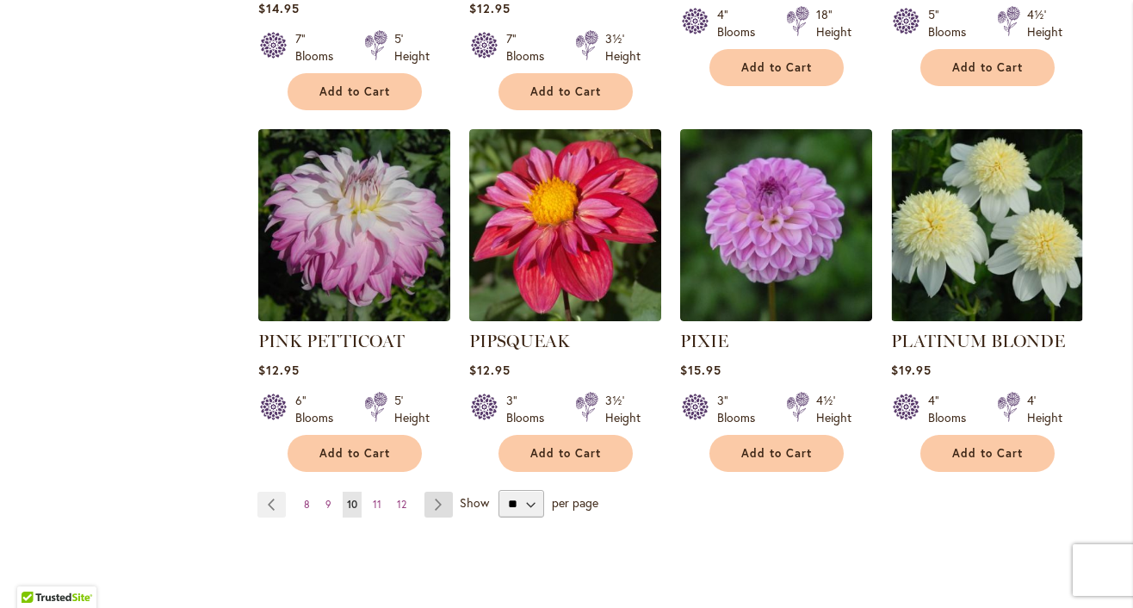
click at [443, 492] on link "Page Next" at bounding box center [438, 505] width 28 height 26
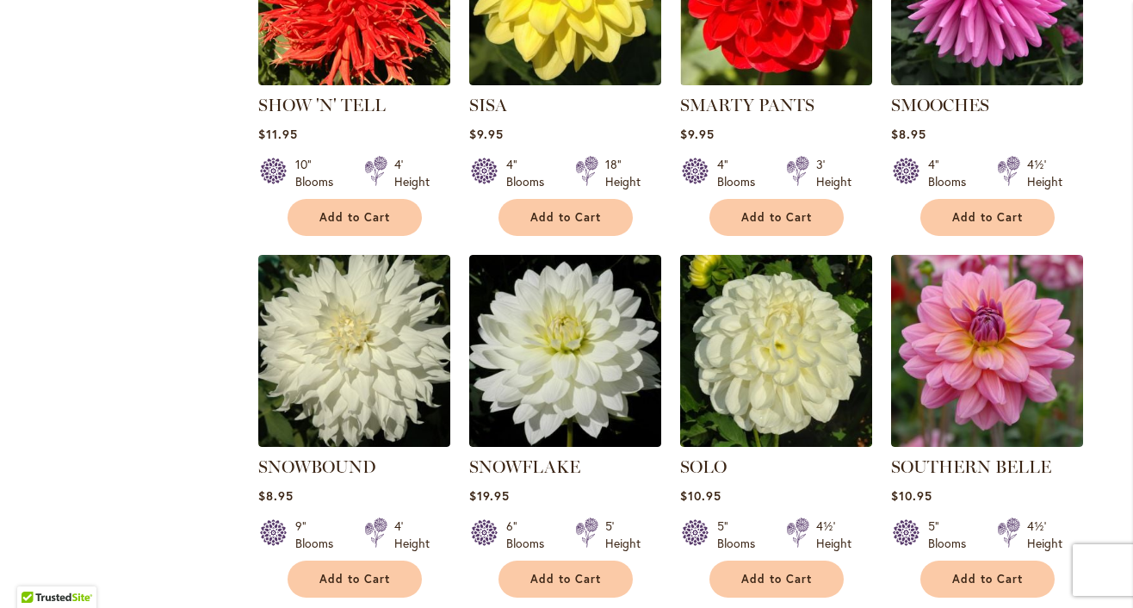
scroll to position [2933, 0]
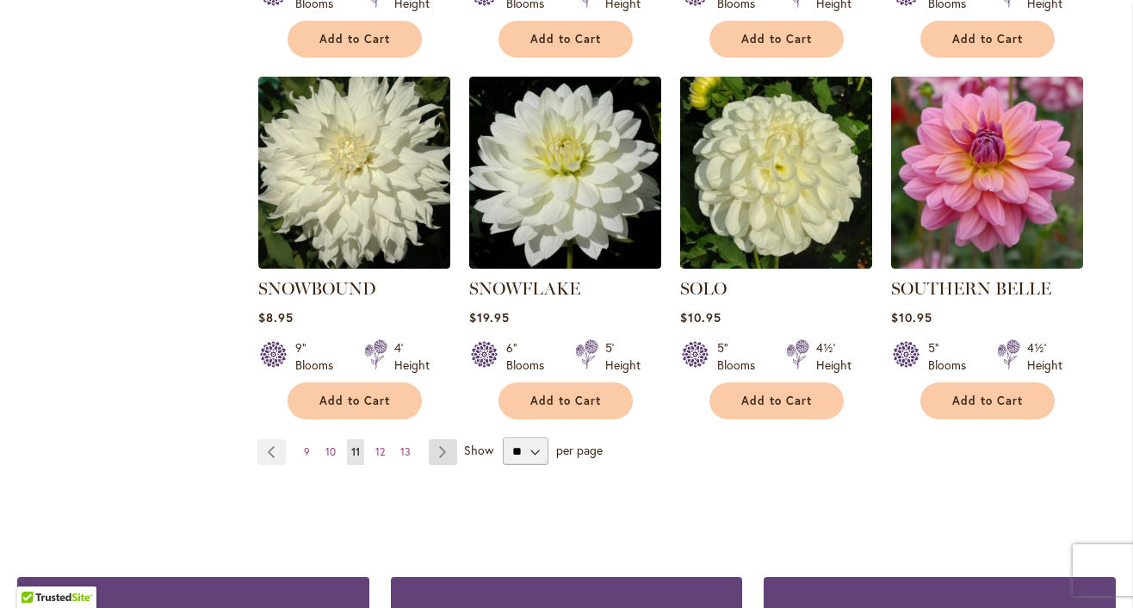
click at [443, 454] on link "Page Next" at bounding box center [443, 452] width 28 height 26
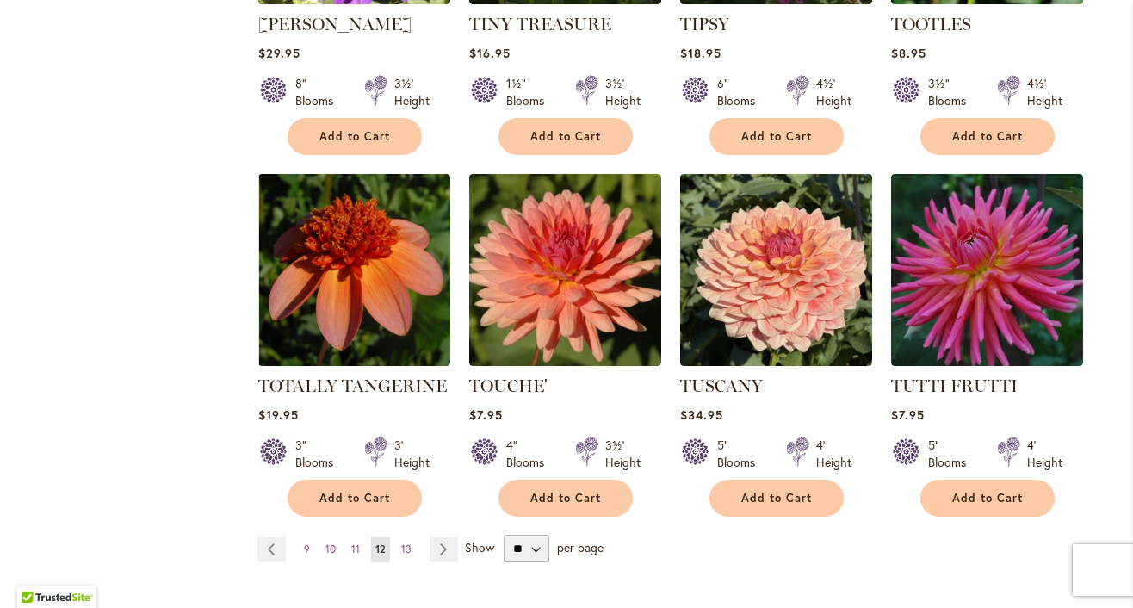
scroll to position [2999, 0]
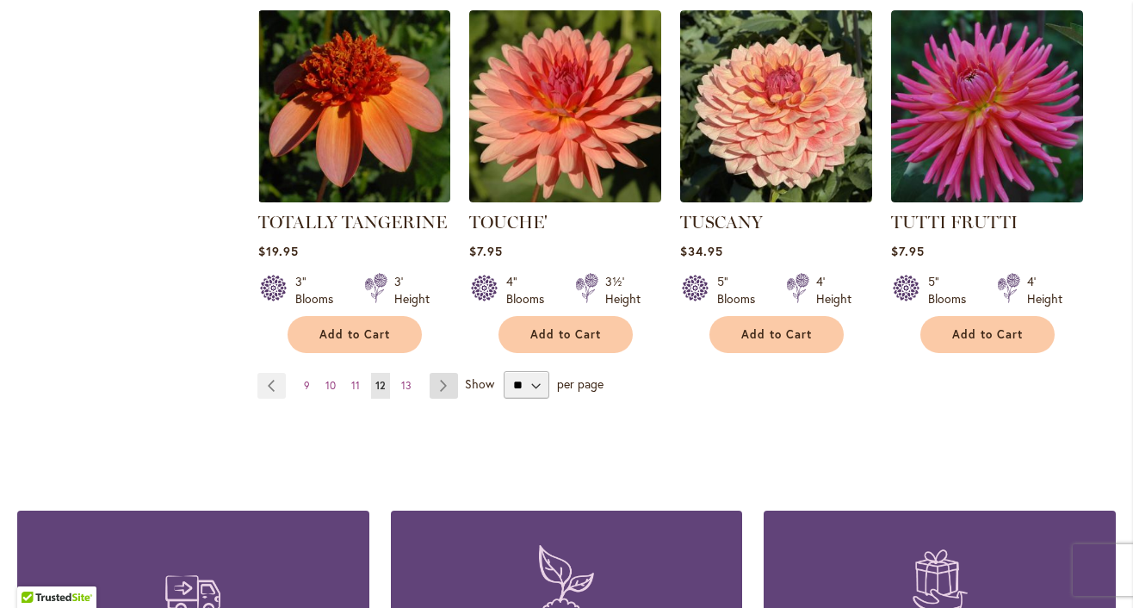
click at [448, 387] on link "Page Next" at bounding box center [444, 386] width 28 height 26
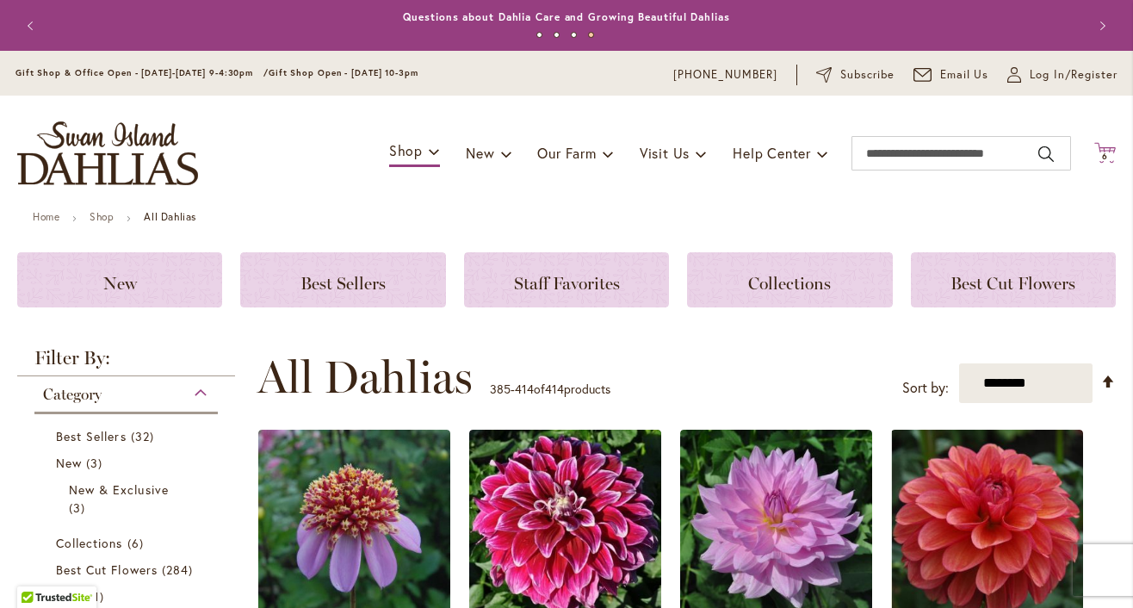
click at [1102, 153] on span "6" at bounding box center [1105, 156] width 6 height 11
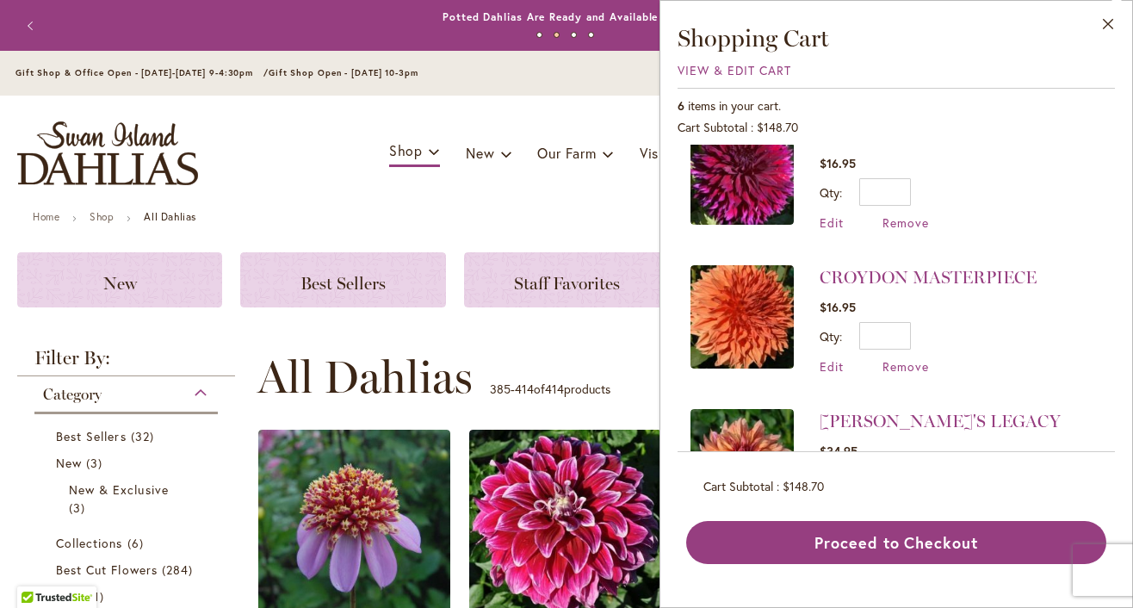
scroll to position [417, 0]
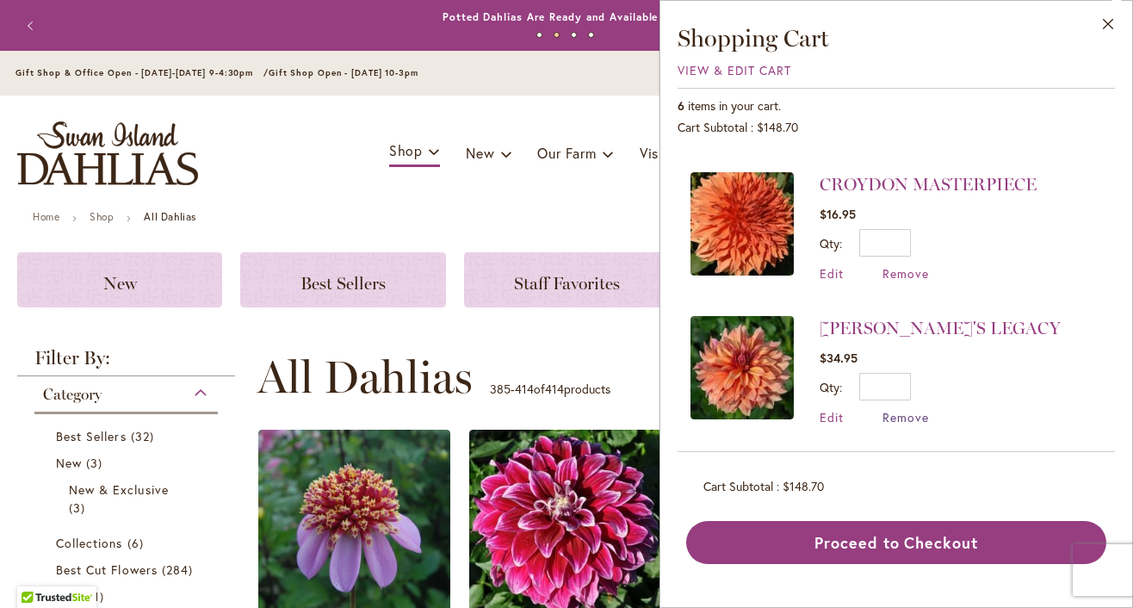
click at [883, 417] on span "Remove" at bounding box center [906, 417] width 46 height 16
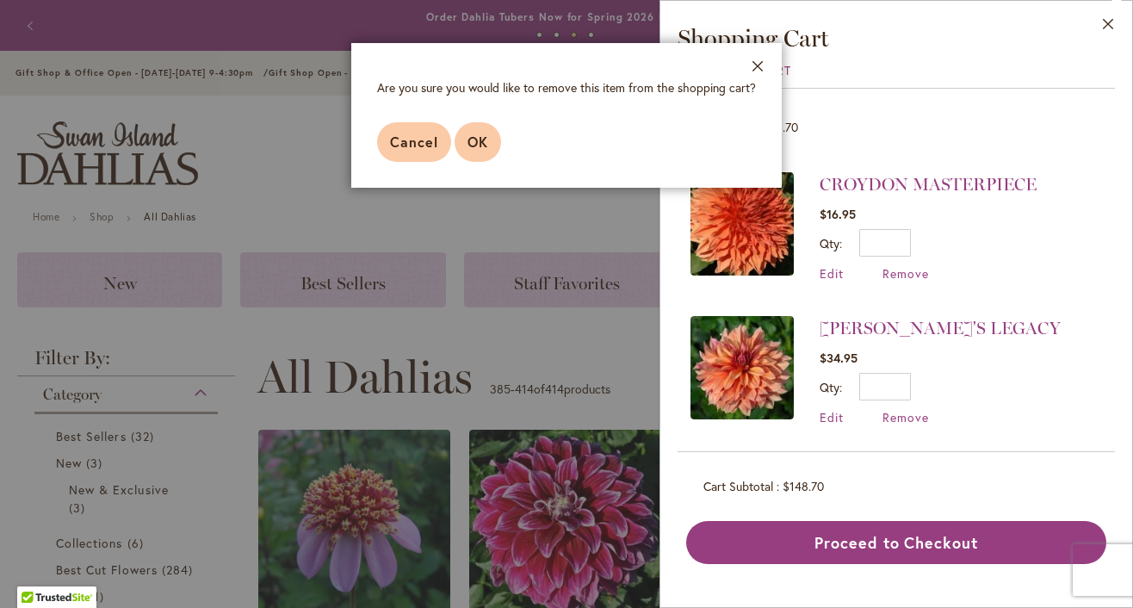
click at [468, 151] on span "OK" at bounding box center [478, 142] width 21 height 18
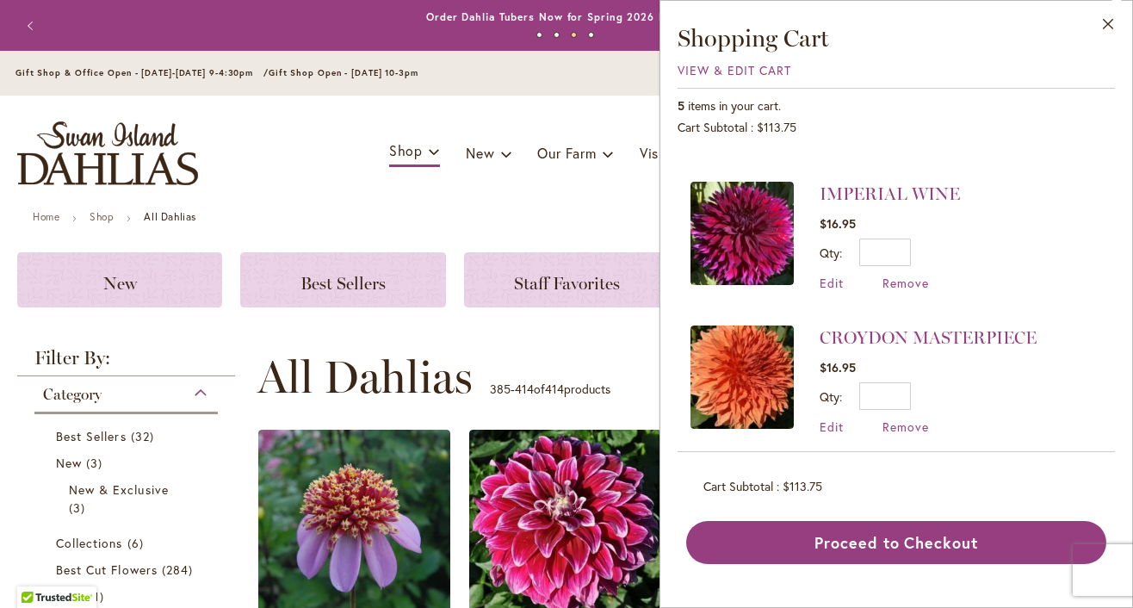
scroll to position [274, 0]
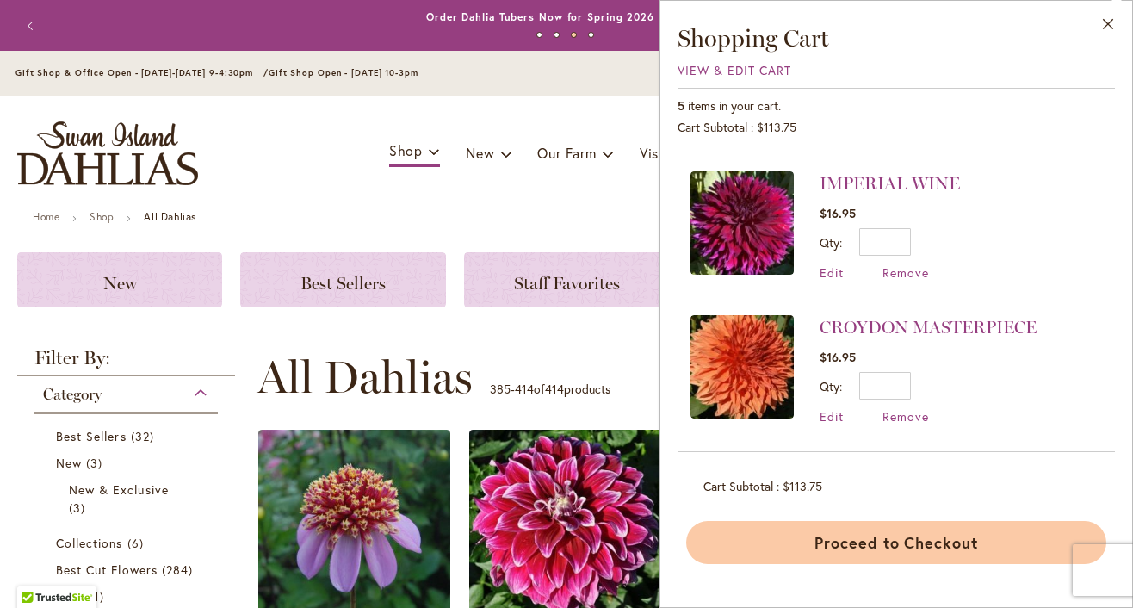
click at [788, 564] on button "Proceed to Checkout" at bounding box center [896, 542] width 420 height 43
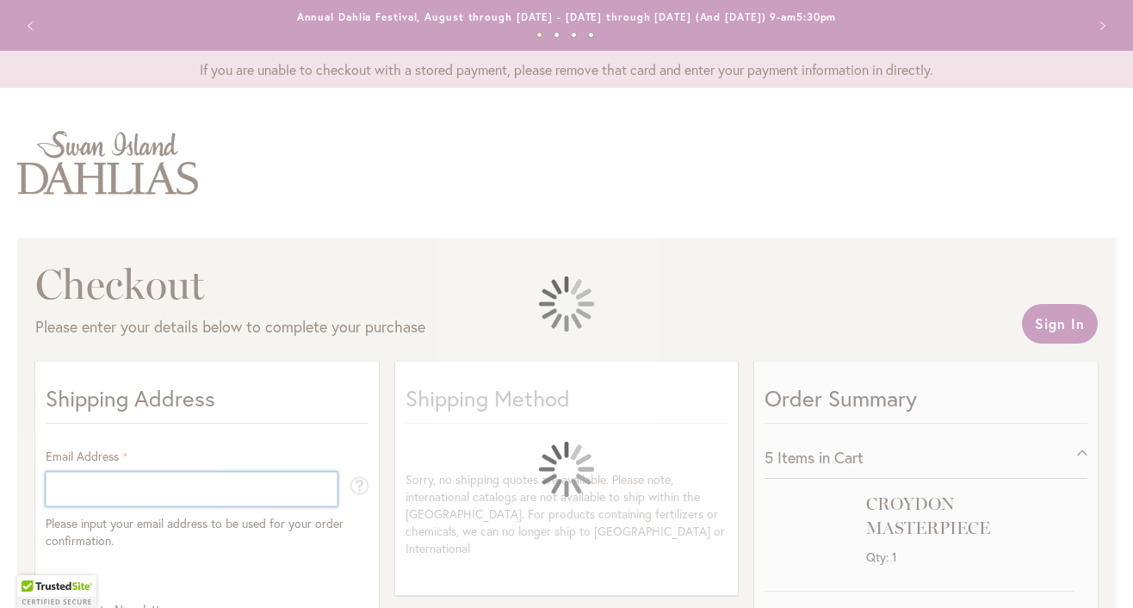
select select "**"
type input "**********"
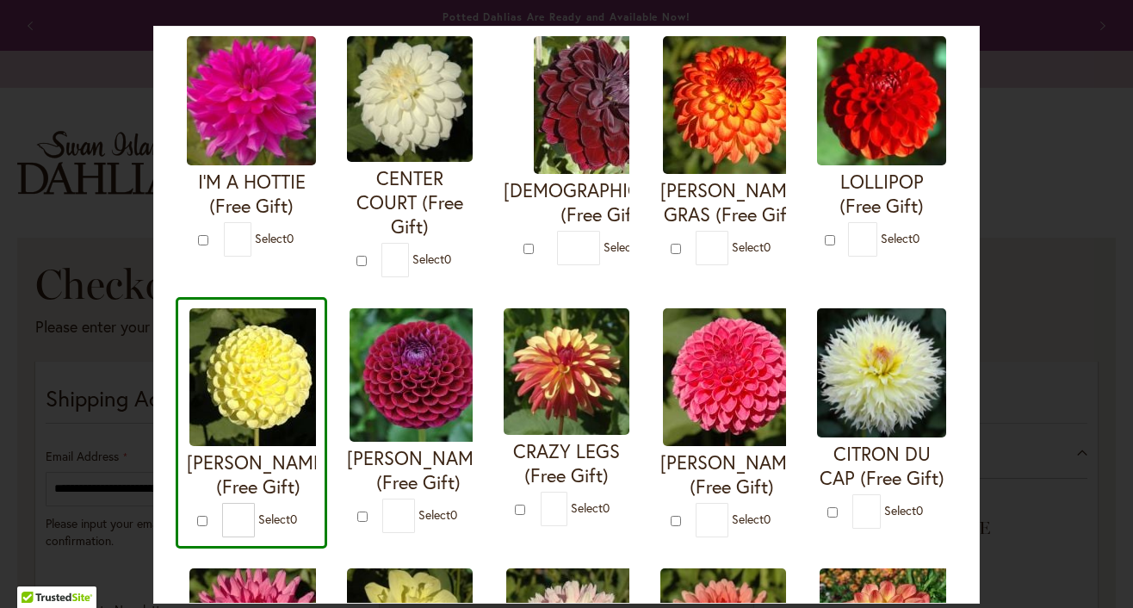
scroll to position [232, 0]
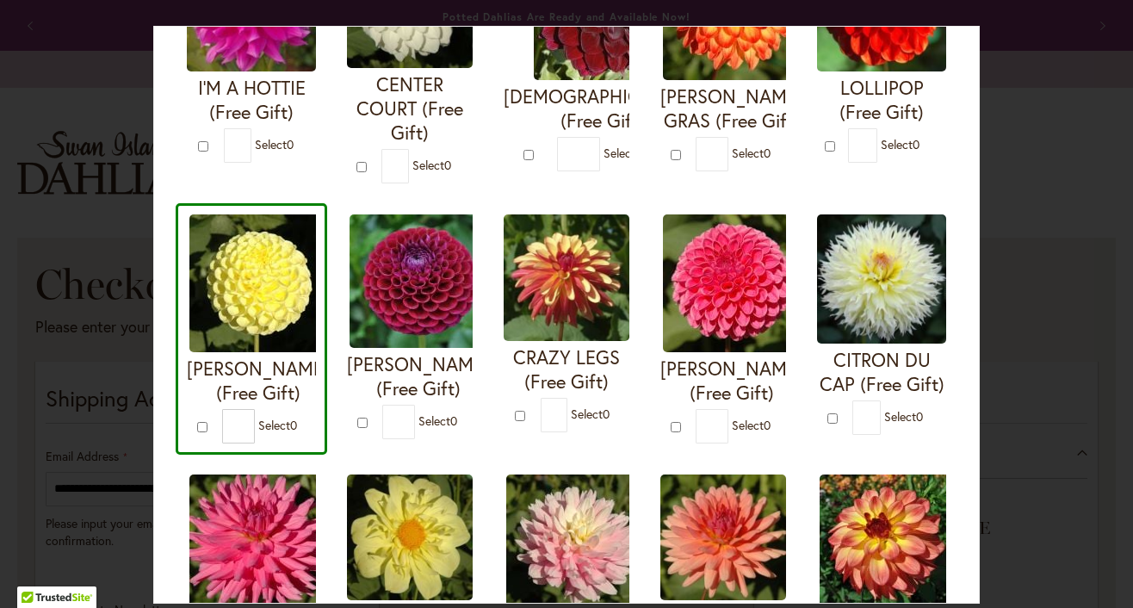
click at [911, 449] on div "I'M A HOTTIE (Free Gift) * 0 * 0 * 0 *" at bounding box center [567, 448] width 782 height 1035
click at [1051, 424] on div "Your Order Qualifies for Bonus Dahlias ( Select 0 ) Add to Cart I'M A HOTTIE (F…" at bounding box center [566, 304] width 1133 height 608
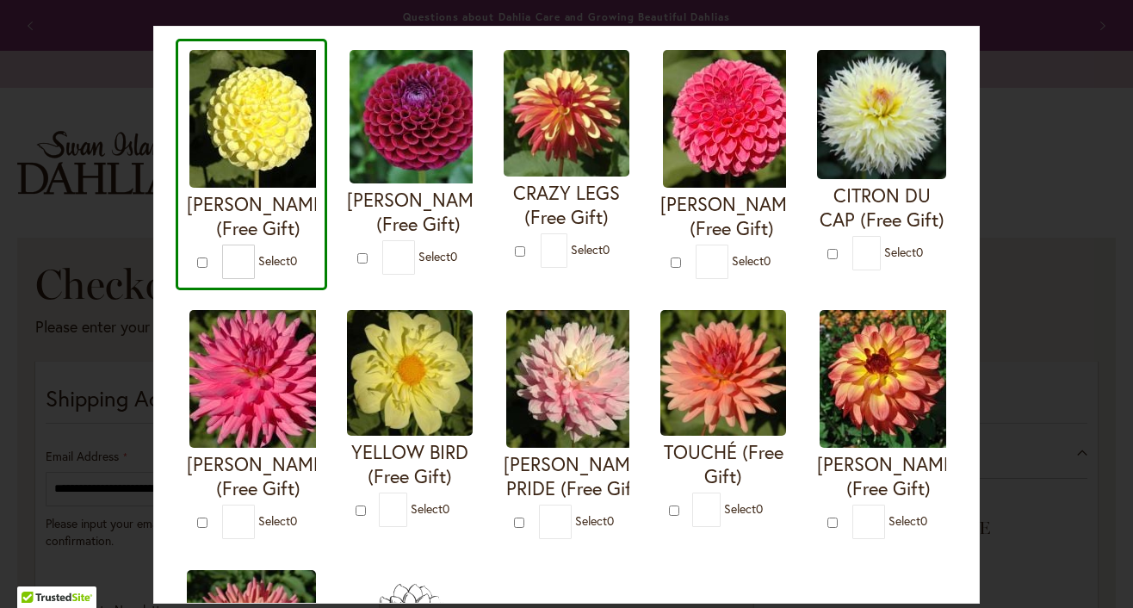
scroll to position [961, 0]
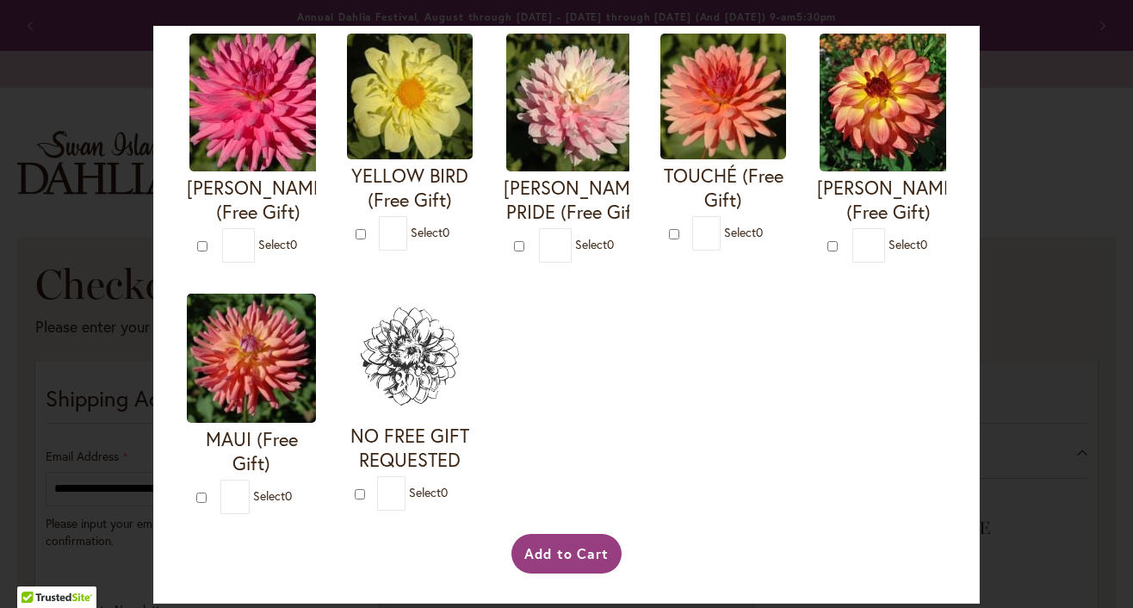
click at [336, 497] on div "NO FREE GIFT REQUESTED * 0" at bounding box center [410, 403] width 148 height 243
click at [409, 492] on span "Select 0" at bounding box center [428, 492] width 39 height 16
click at [347, 443] on h4 "NO FREE GIFT REQUESTED" at bounding box center [410, 448] width 126 height 48
click at [347, 357] on img at bounding box center [410, 357] width 126 height 126
click at [1004, 471] on div "Your Order Qualifies for Bonus Dahlias ( Select 0 ) Add to Cart I'M A HOTTIE (F…" at bounding box center [566, 304] width 1133 height 608
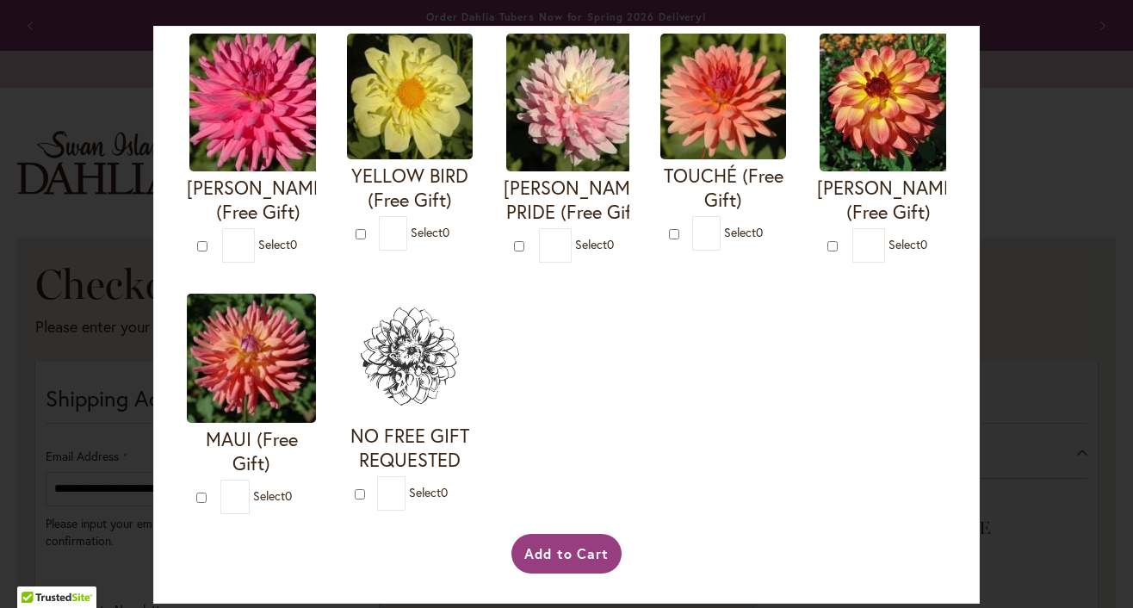
click at [347, 454] on h4 "NO FREE GIFT REQUESTED" at bounding box center [410, 448] width 126 height 48
click at [441, 490] on span "0" at bounding box center [444, 492] width 7 height 16
click at [441, 498] on span "0" at bounding box center [444, 492] width 7 height 16
click at [409, 494] on span "Select 0" at bounding box center [428, 492] width 39 height 16
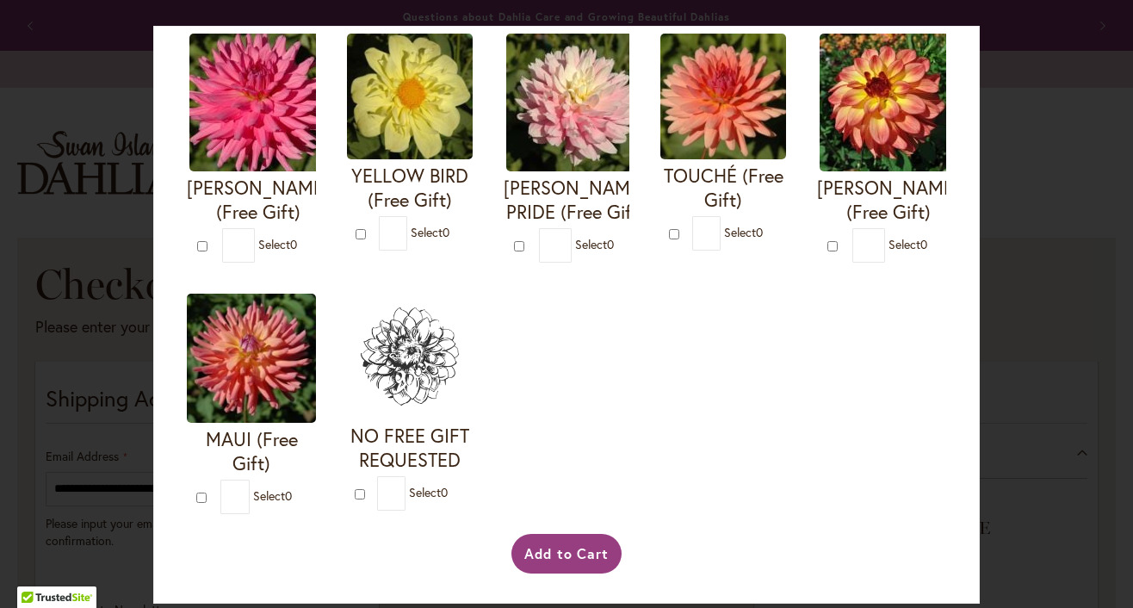
click at [409, 494] on span "Select 0" at bounding box center [428, 492] width 39 height 16
click at [409, 493] on span "Select 0" at bounding box center [428, 492] width 39 height 16
click at [578, 555] on button "Add to Cart" at bounding box center [566, 554] width 111 height 40
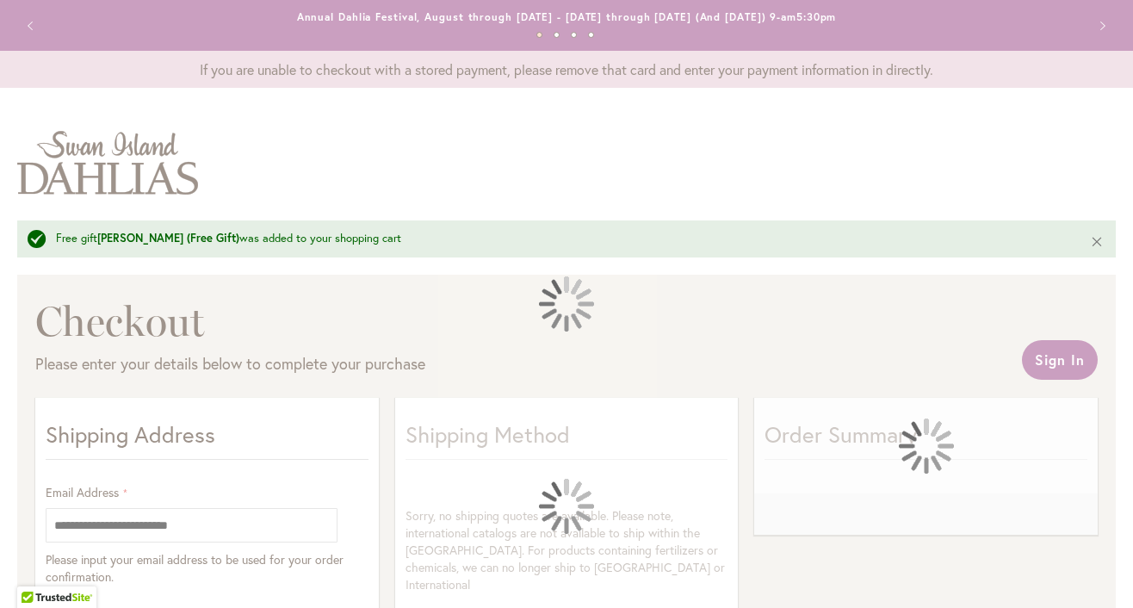
select select "**"
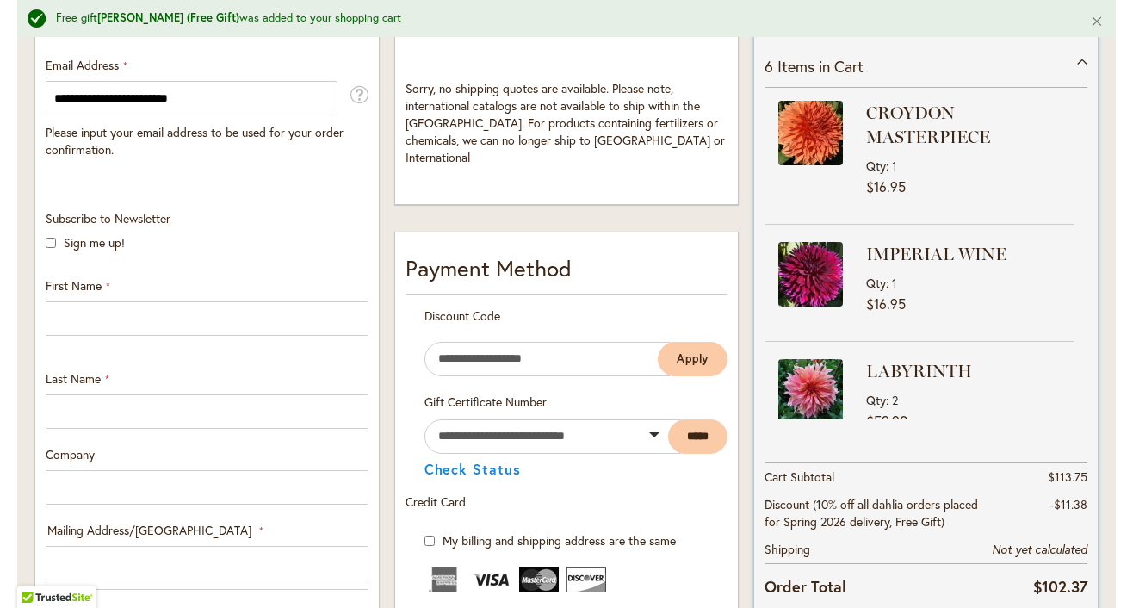
scroll to position [127, 0]
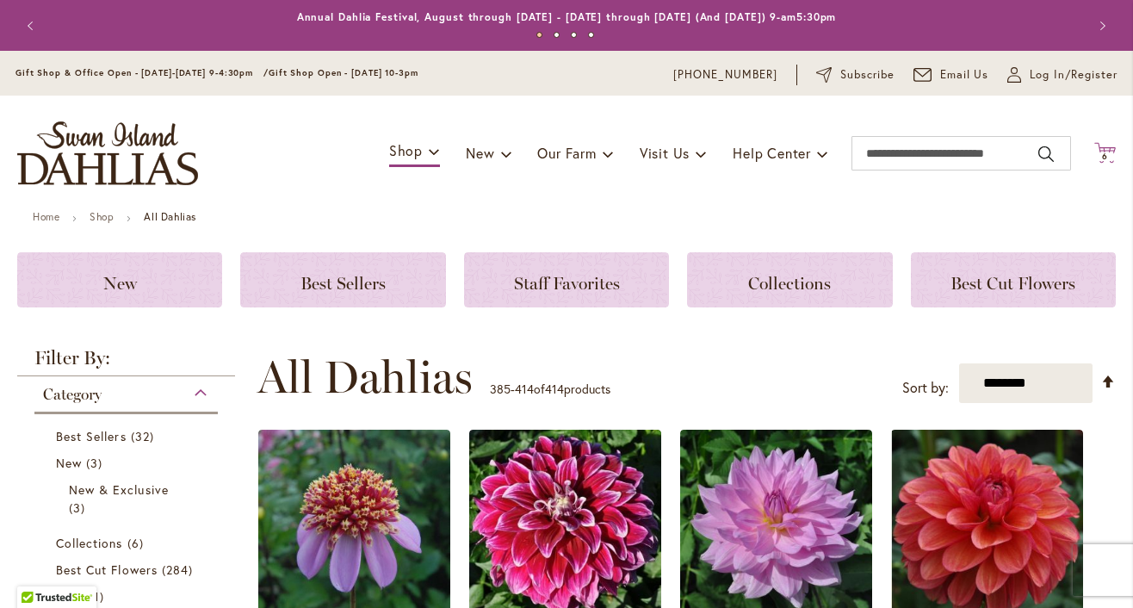
click at [1097, 154] on span "6 6 items" at bounding box center [1105, 156] width 17 height 9
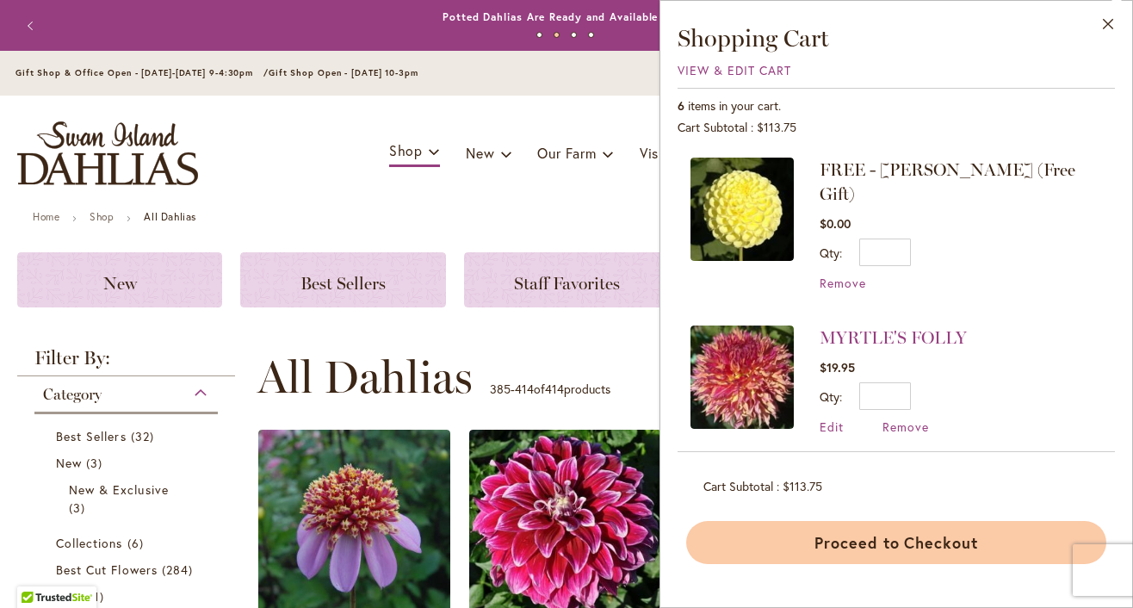
click at [785, 562] on button "Proceed to Checkout" at bounding box center [896, 542] width 420 height 43
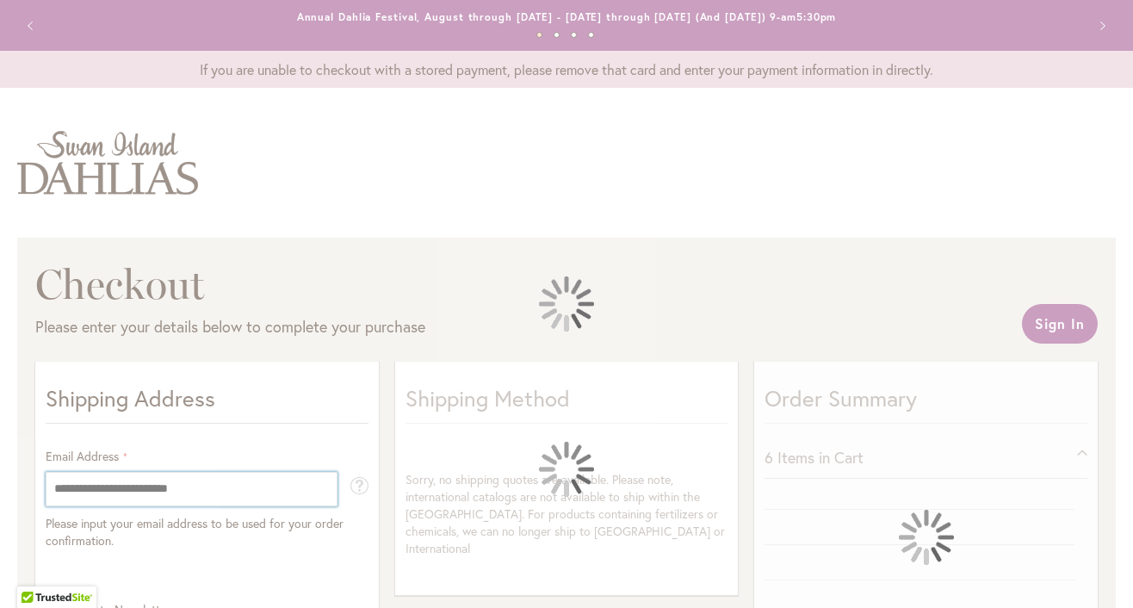
select select "**"
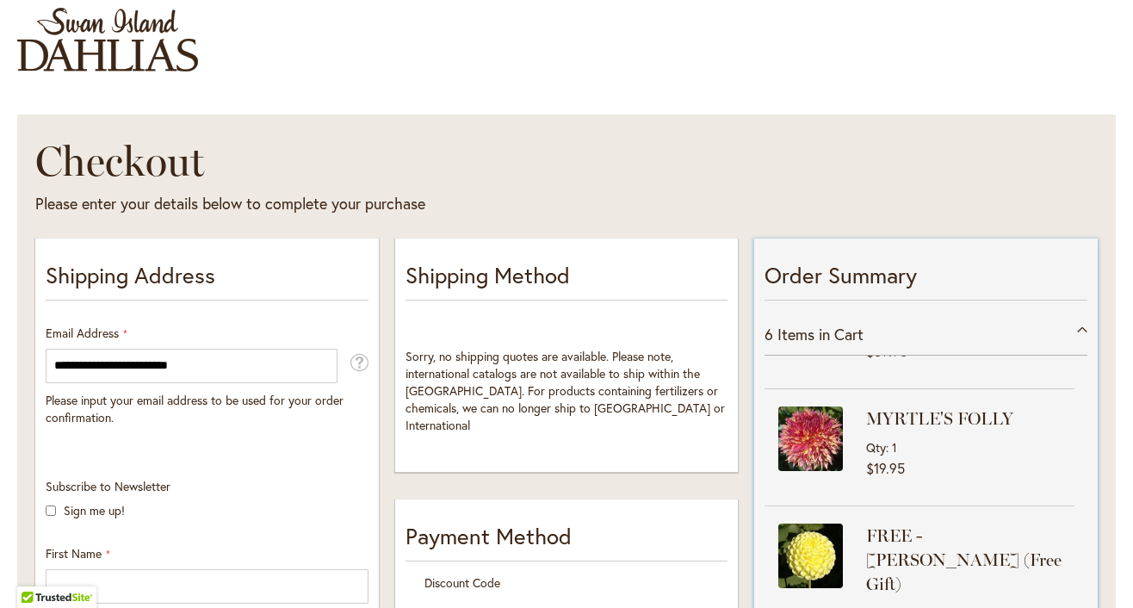
scroll to position [246, 0]
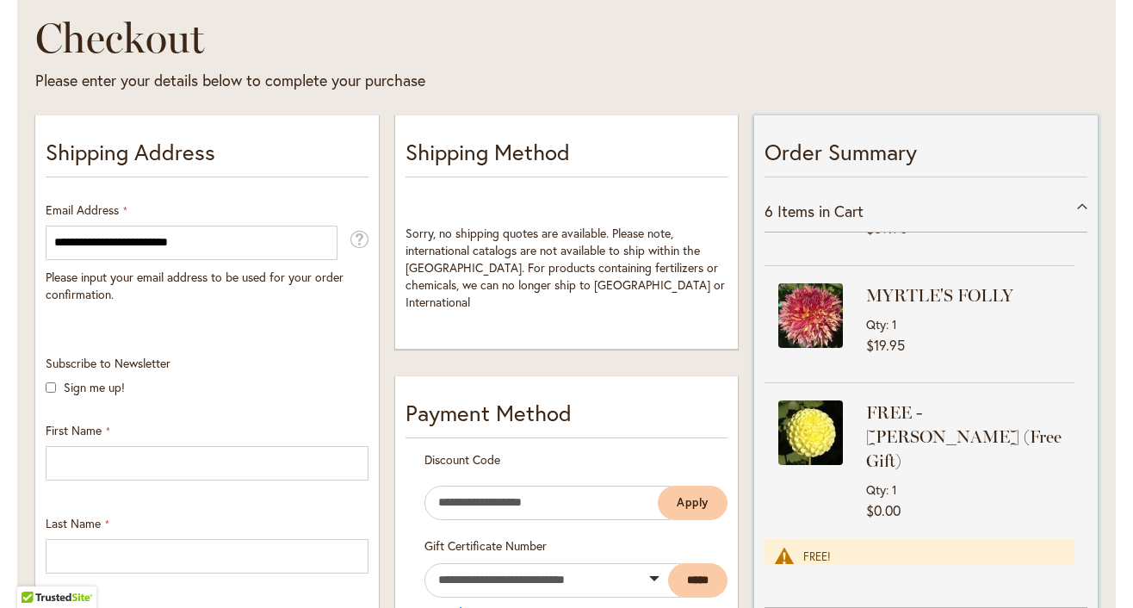
click at [803, 549] on div "FREE!" at bounding box center [930, 556] width 254 height 15
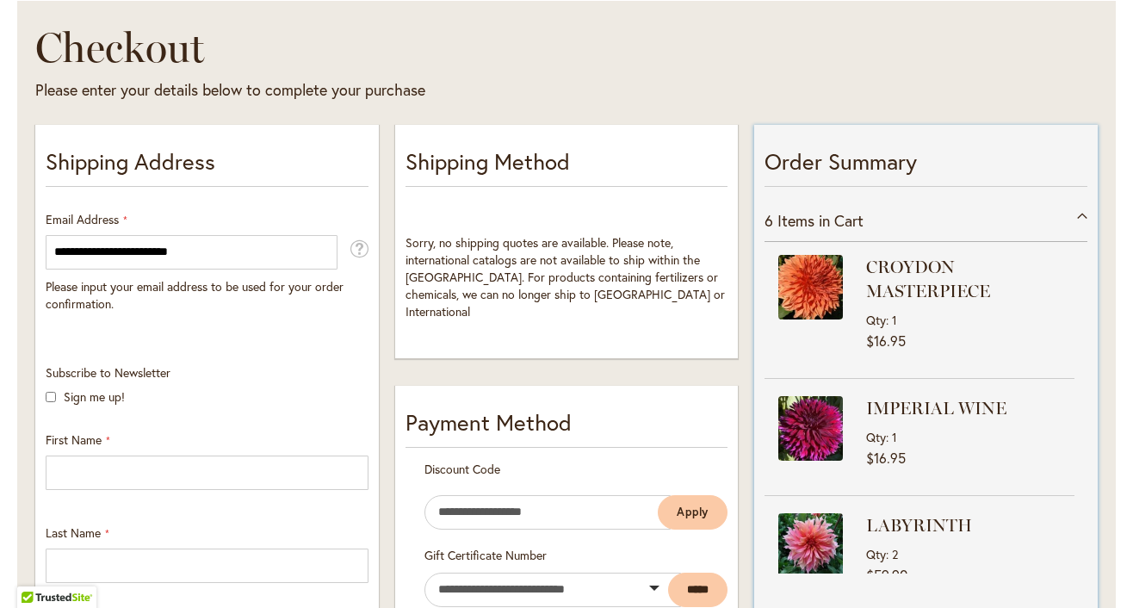
scroll to position [0, 0]
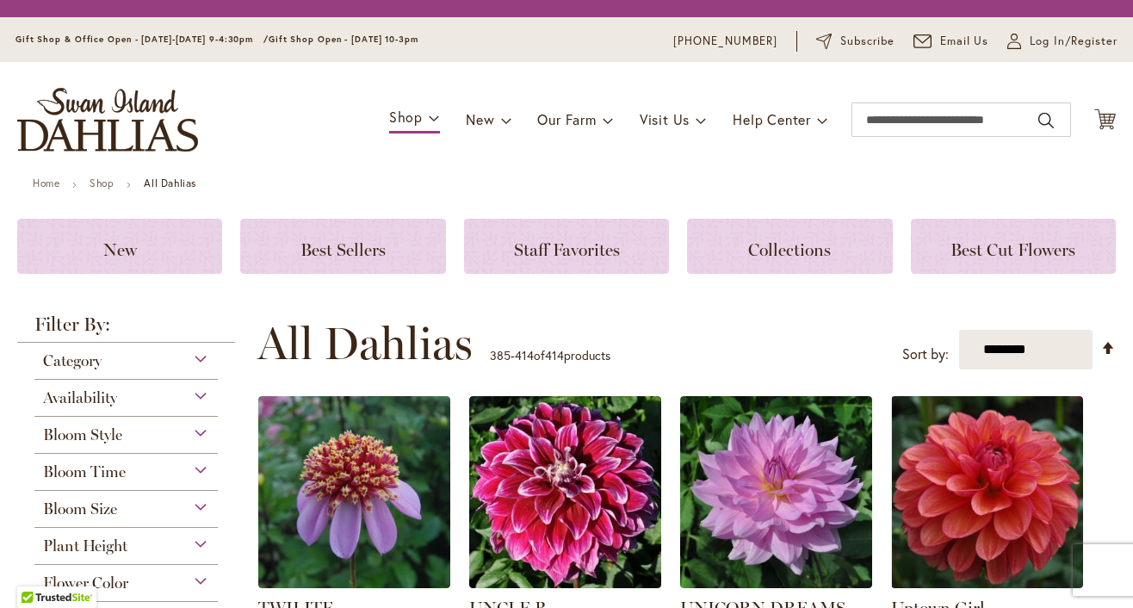
scroll to position [437, 0]
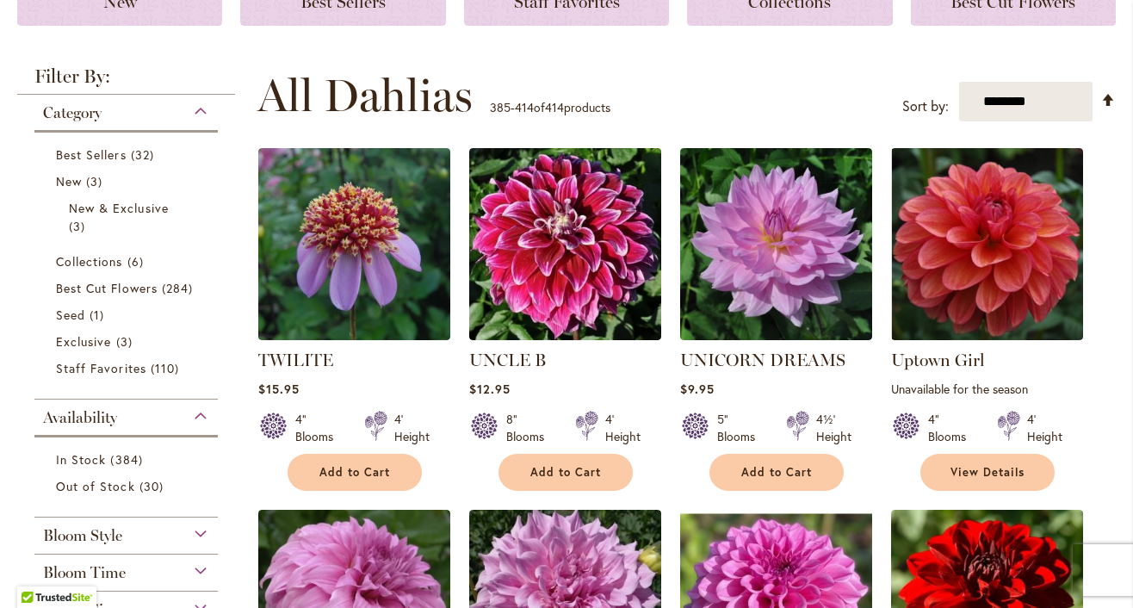
scroll to position [100, 0]
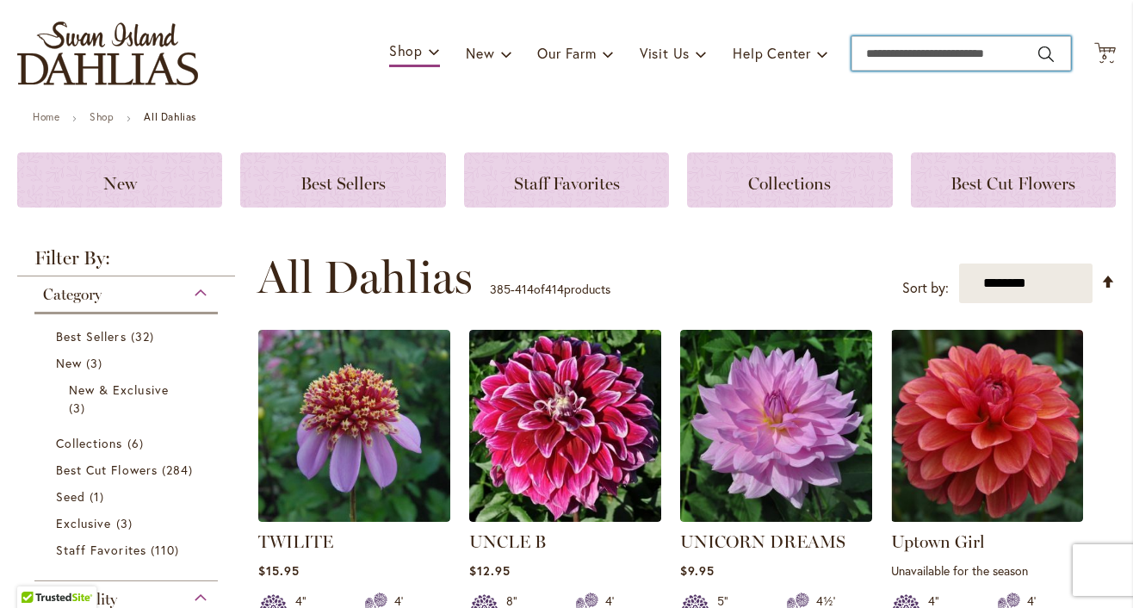
click at [1031, 60] on input "Search" at bounding box center [962, 53] width 220 height 34
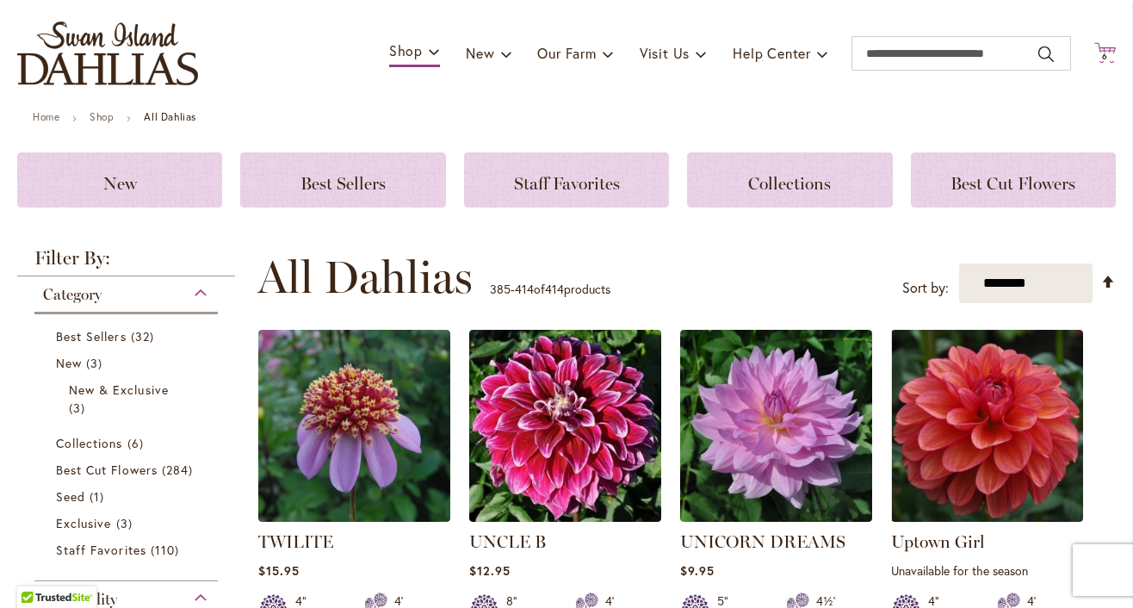
click at [1102, 61] on span "6" at bounding box center [1105, 56] width 6 height 11
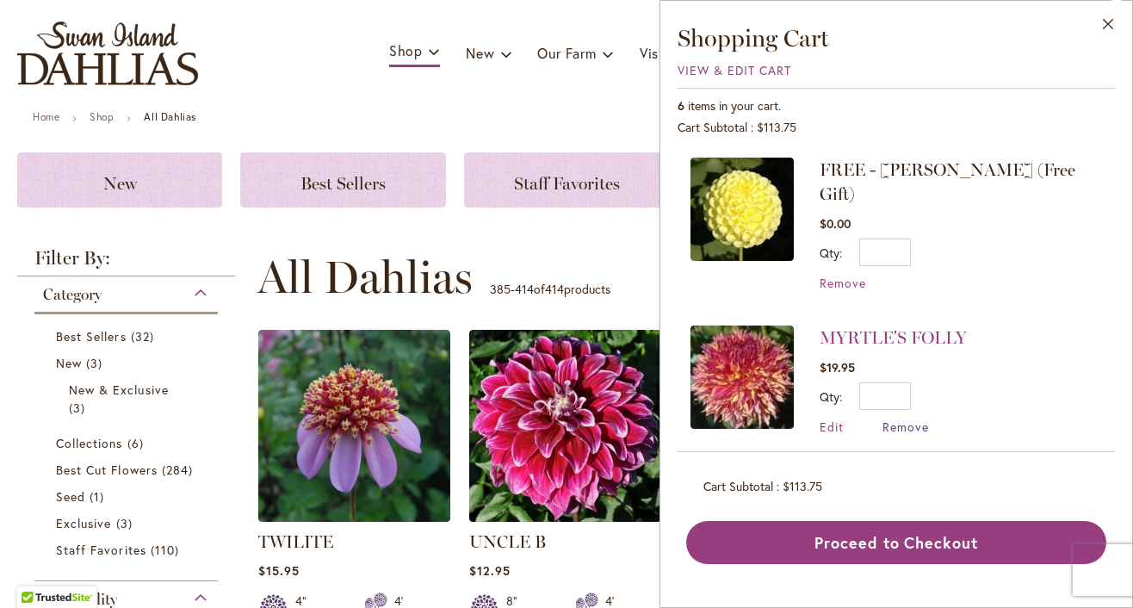
click at [883, 418] on span "Remove" at bounding box center [906, 426] width 46 height 16
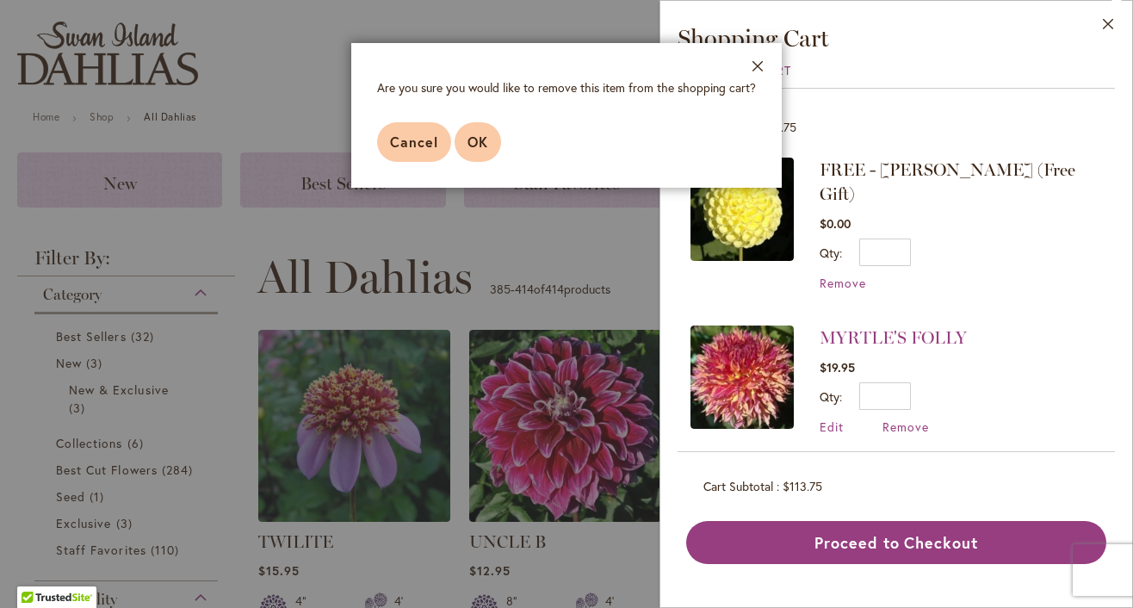
click at [468, 151] on span "OK" at bounding box center [478, 142] width 21 height 18
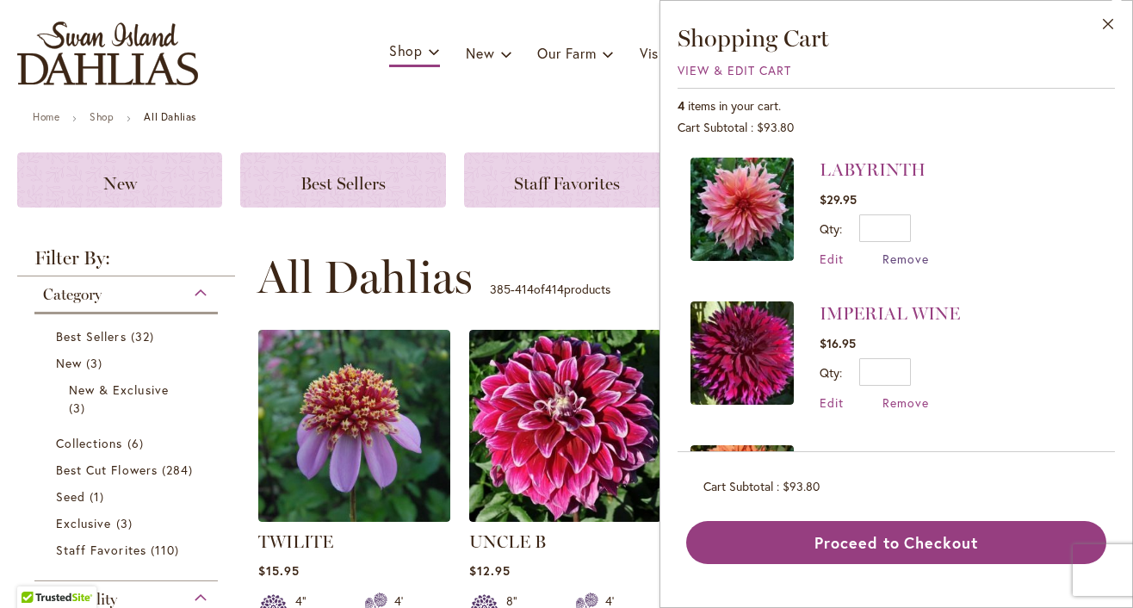
click at [883, 258] on span "Remove" at bounding box center [906, 259] width 46 height 16
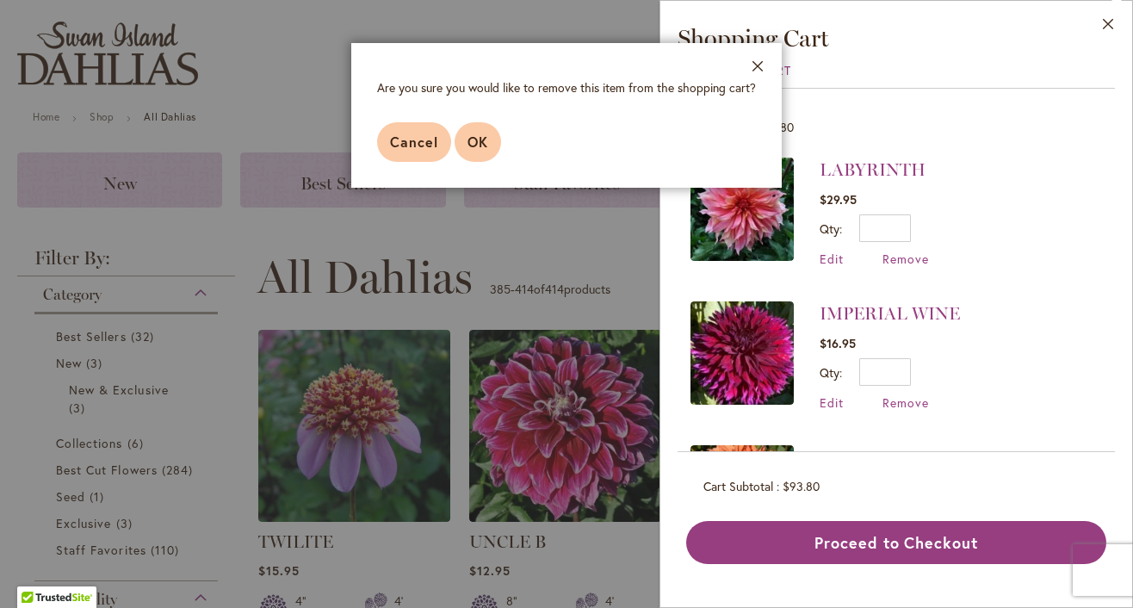
click at [468, 151] on span "OK" at bounding box center [478, 142] width 21 height 18
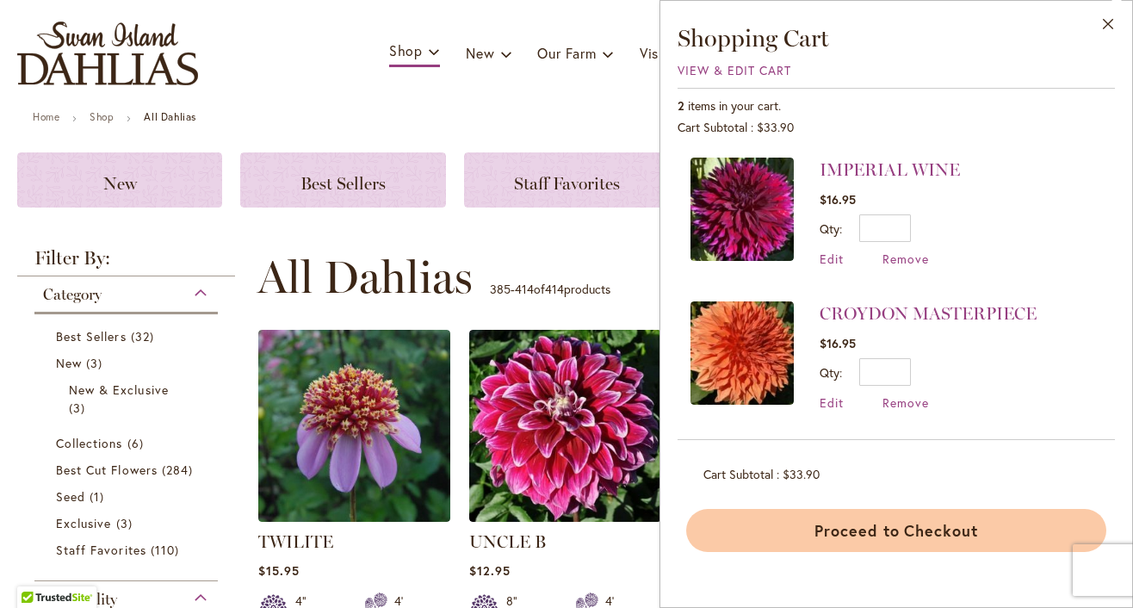
click at [817, 552] on button "Proceed to Checkout" at bounding box center [896, 530] width 420 height 43
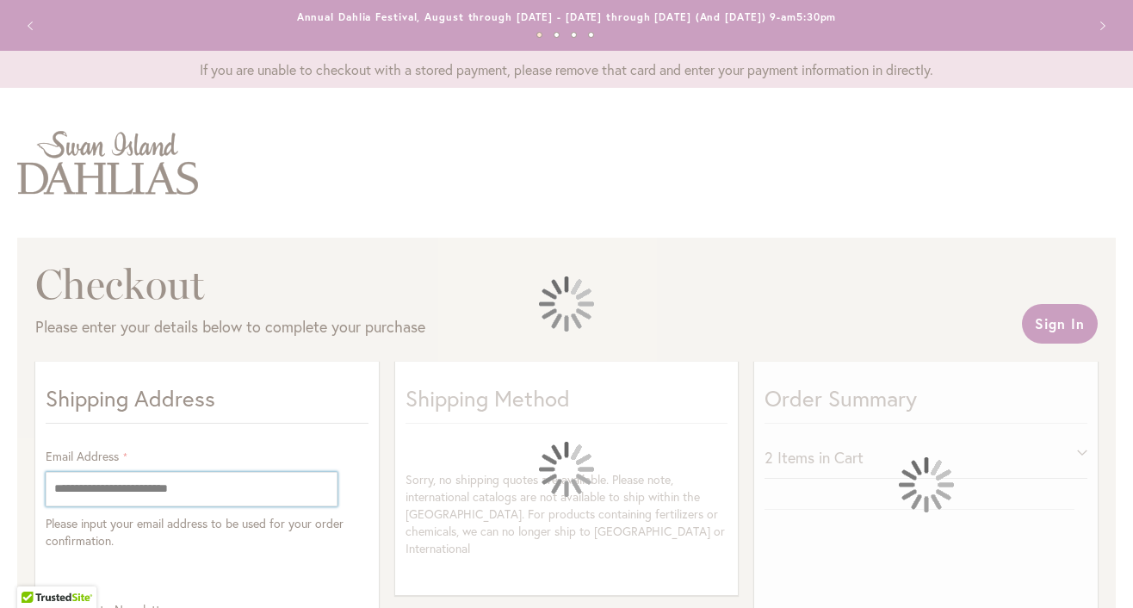
select select "**"
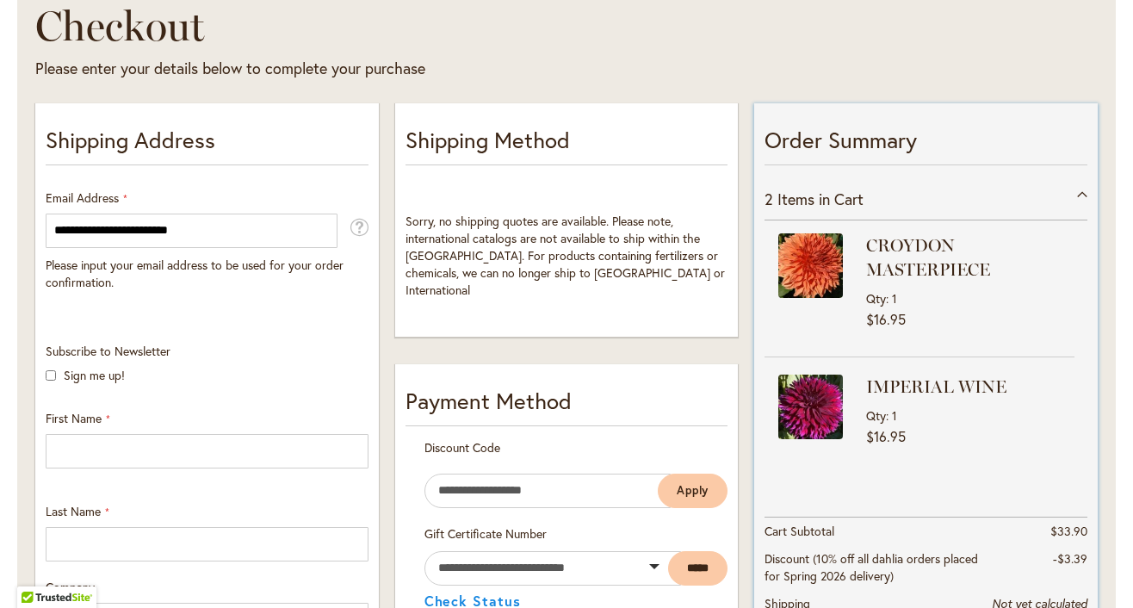
scroll to position [280, 0]
